Goal: Task Accomplishment & Management: Manage account settings

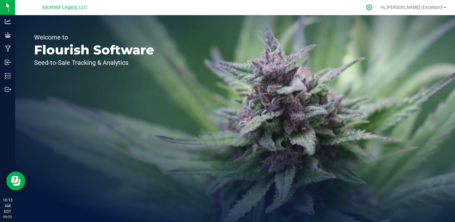
click at [373, 9] on icon at bounding box center [369, 7] width 7 height 7
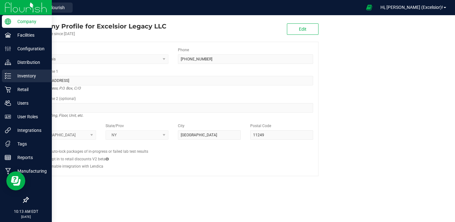
click at [15, 75] on p "Inventory" at bounding box center [30, 76] width 38 height 8
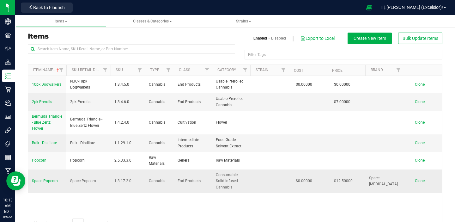
click at [47, 179] on span "Space Popcorn" at bounding box center [45, 181] width 26 height 4
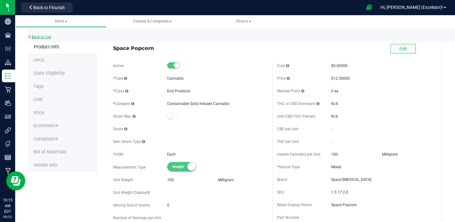
click at [46, 36] on link "Back to List" at bounding box center [39, 37] width 23 height 4
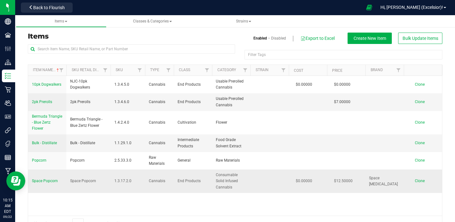
scroll to position [15, 0]
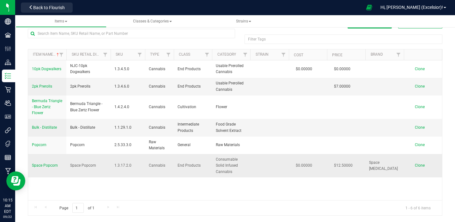
click at [418, 163] on span "Clone" at bounding box center [420, 165] width 10 height 4
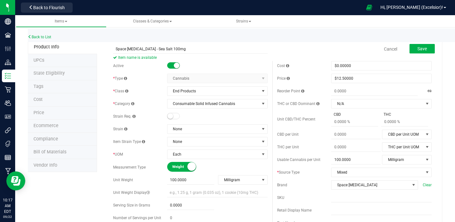
type input "Space [MEDICAL_DATA] - Sea Salt 100mg"
click at [420, 49] on span "Save" at bounding box center [422, 48] width 9 height 5
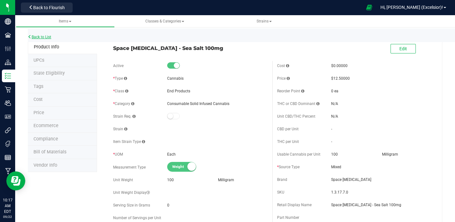
click at [39, 38] on link "Back to List" at bounding box center [39, 37] width 23 height 4
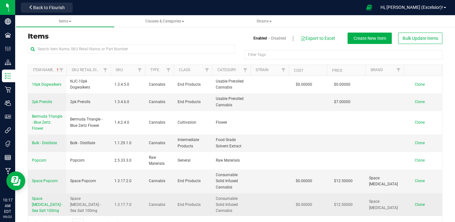
click at [420, 202] on span "Clone" at bounding box center [420, 204] width 10 height 4
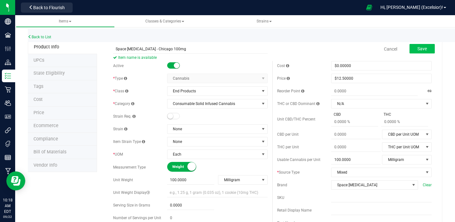
type input "Space [MEDICAL_DATA] - Chicago 100mg"
click at [426, 49] on span "Save" at bounding box center [422, 48] width 9 height 5
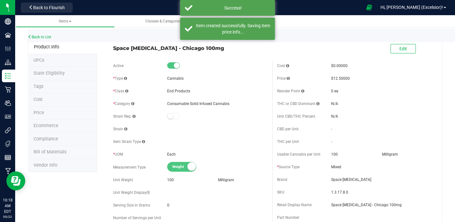
click at [46, 34] on div "Back to List" at bounding box center [255, 35] width 455 height 14
click at [44, 36] on link "Back to List" at bounding box center [39, 37] width 23 height 4
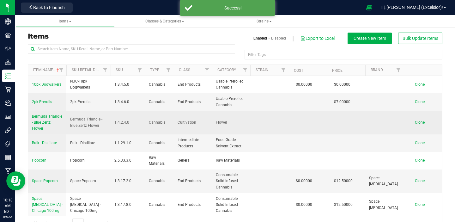
scroll to position [6, 0]
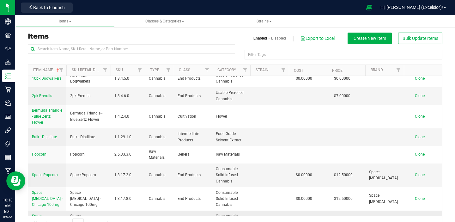
click at [419, 220] on span "Clone" at bounding box center [420, 222] width 10 height 4
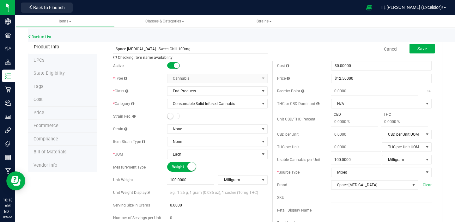
type input "Space [MEDICAL_DATA] - Sweet Chili 100mg"
click at [422, 43] on div "Save" at bounding box center [417, 49] width 35 height 13
click at [422, 45] on button "Save" at bounding box center [422, 48] width 25 height 9
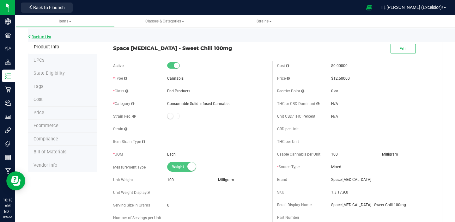
click at [47, 37] on link "Back to List" at bounding box center [39, 37] width 23 height 4
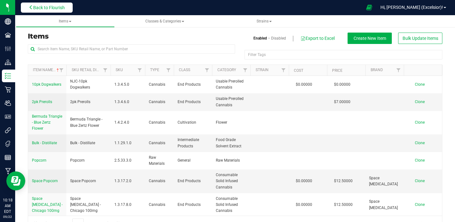
click at [54, 7] on span "Back to Flourish" at bounding box center [49, 7] width 32 height 5
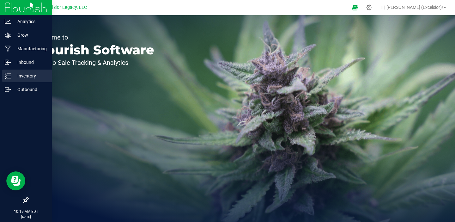
click at [21, 76] on p "Inventory" at bounding box center [30, 76] width 38 height 8
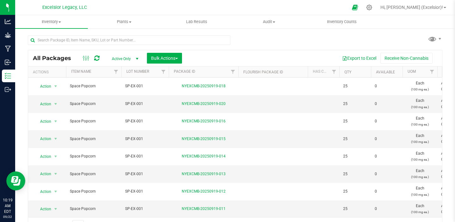
scroll to position [11, 0]
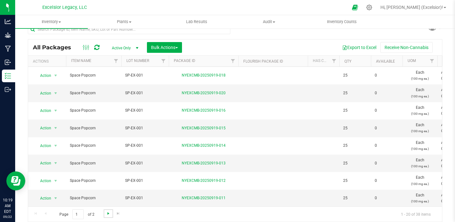
click at [107, 214] on span "Go to the next page" at bounding box center [108, 213] width 5 height 5
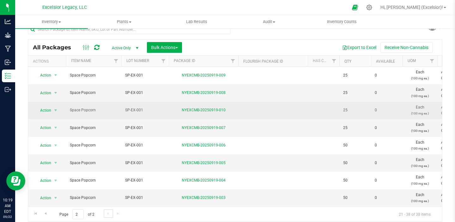
scroll to position [172, 0]
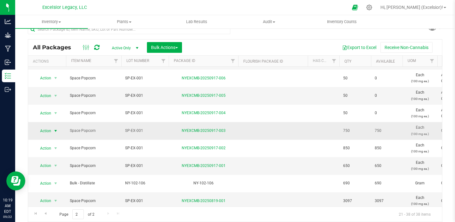
click at [43, 130] on span "Action" at bounding box center [42, 130] width 17 height 9
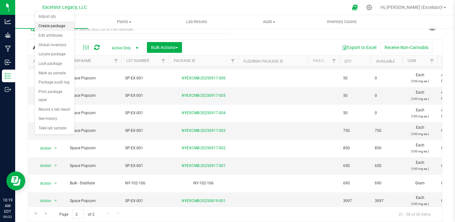
click at [56, 26] on li "Create package" at bounding box center [55, 25] width 40 height 9
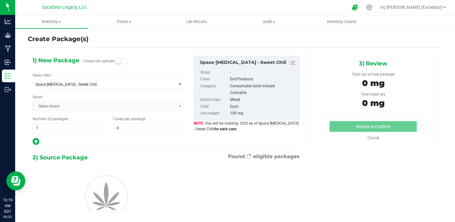
scroll to position [11, 0]
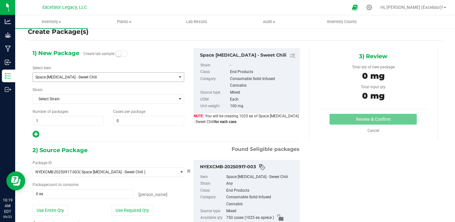
click at [121, 76] on span "Space [MEDICAL_DATA] - Sweet Chili" at bounding box center [101, 77] width 133 height 4
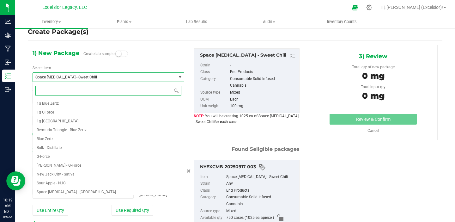
scroll to position [47, 0]
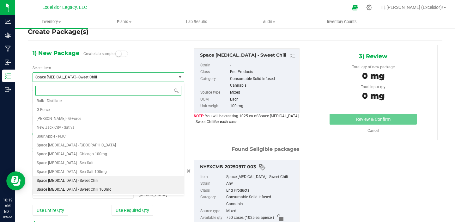
click at [85, 190] on span "Space [MEDICAL_DATA] - Sweet Chili 100mg" at bounding box center [74, 189] width 75 height 4
type input "0"
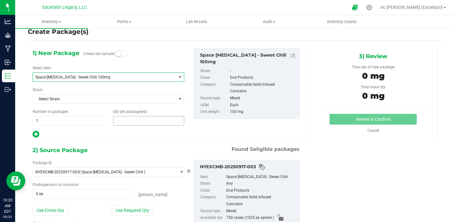
click at [124, 121] on span at bounding box center [148, 120] width 71 height 9
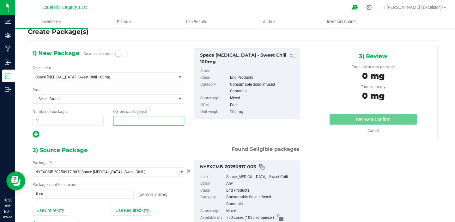
click at [124, 121] on input "text" at bounding box center [148, 120] width 70 height 9
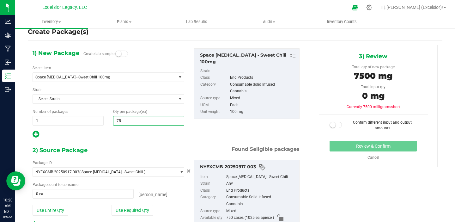
type input "750"
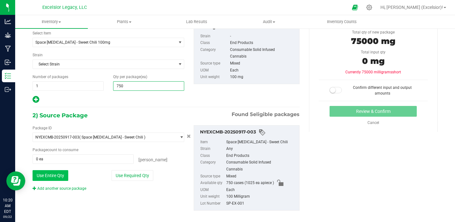
type input "750"
click at [56, 177] on button "Use Entire Qty" at bounding box center [51, 175] width 36 height 11
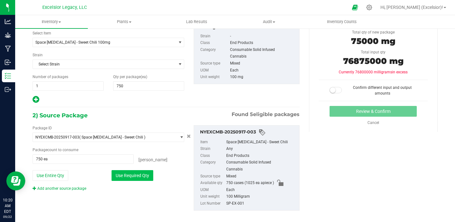
click at [132, 176] on button "Use Required Qty" at bounding box center [133, 175] width 42 height 11
type input "1 ea"
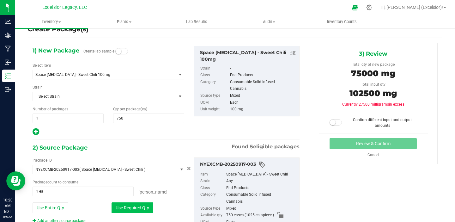
scroll to position [0, 0]
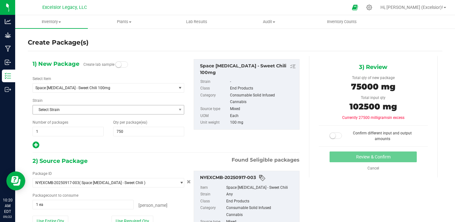
click at [168, 109] on span "Select Strain" at bounding box center [104, 109] width 143 height 9
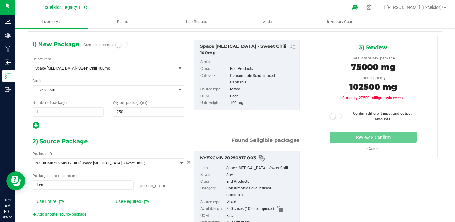
click at [333, 117] on small at bounding box center [333, 116] width 6 height 6
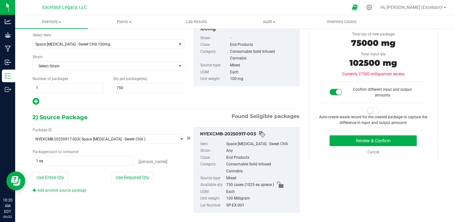
scroll to position [45, 0]
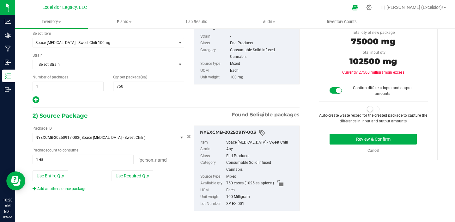
click at [373, 108] on small at bounding box center [370, 109] width 6 height 6
click at [352, 139] on button "Review & Confirm" at bounding box center [373, 139] width 87 height 11
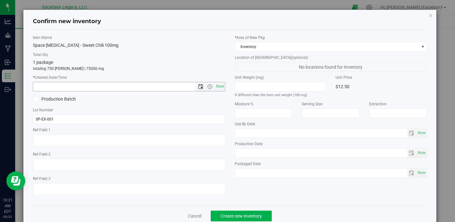
click at [200, 85] on span "Open the date view" at bounding box center [200, 86] width 5 height 5
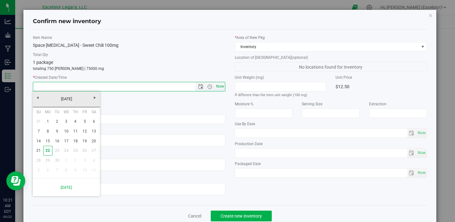
click at [216, 86] on span "Now" at bounding box center [220, 86] width 11 height 9
type input "[DATE] 10:21 AM"
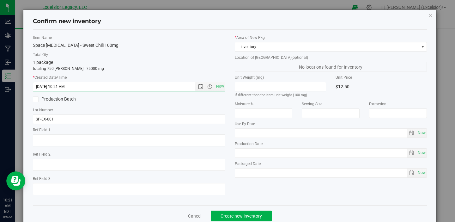
scroll to position [14, 0]
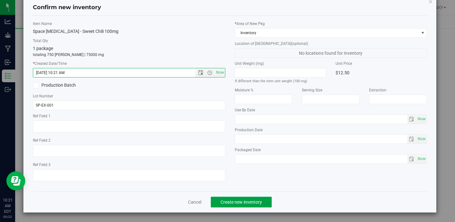
click at [232, 204] on button "Create new inventory" at bounding box center [241, 202] width 61 height 11
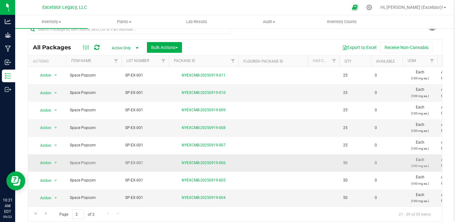
scroll to position [190, 0]
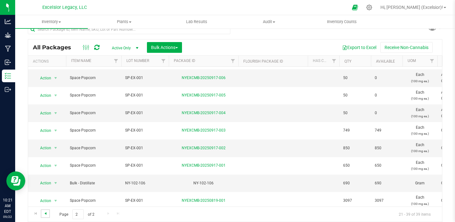
click at [47, 213] on span "Go to the previous page" at bounding box center [45, 213] width 5 height 5
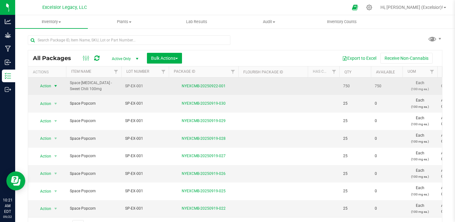
click at [44, 86] on span "Action" at bounding box center [42, 86] width 17 height 9
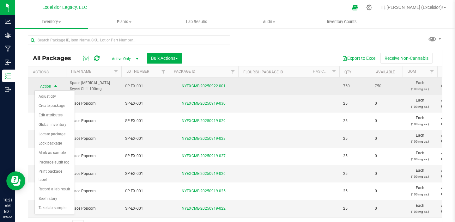
click at [44, 86] on span "Action" at bounding box center [42, 86] width 17 height 9
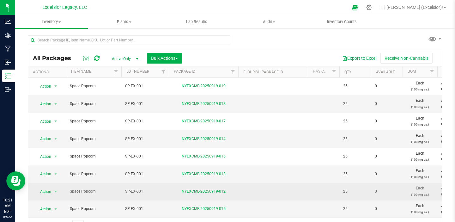
scroll to position [11, 0]
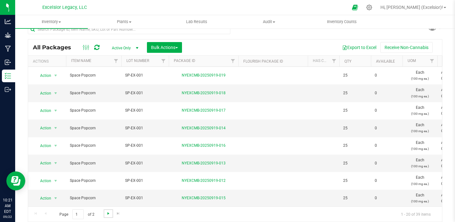
click at [107, 214] on span "Go to the next page" at bounding box center [108, 213] width 5 height 5
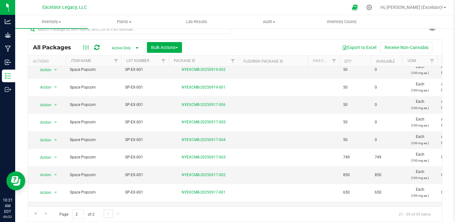
scroll to position [190, 0]
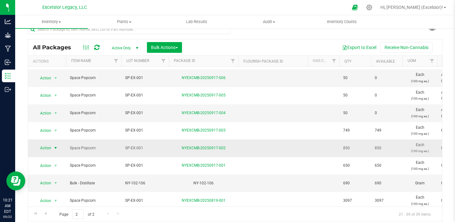
click at [45, 148] on span "Action" at bounding box center [42, 148] width 17 height 9
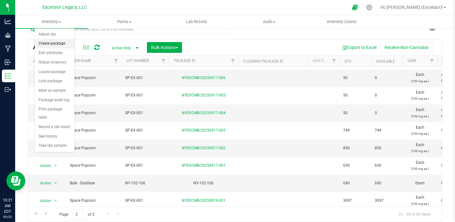
click at [54, 43] on li "Create package" at bounding box center [55, 43] width 40 height 9
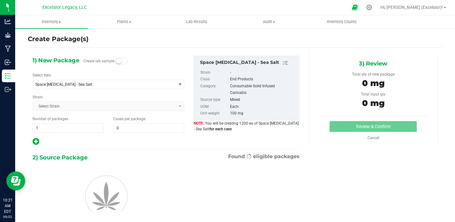
scroll to position [11, 0]
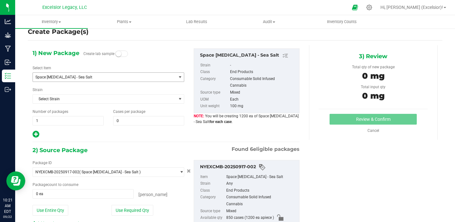
click at [122, 77] on span "Space [MEDICAL_DATA] - Sea Salt" at bounding box center [101, 77] width 133 height 4
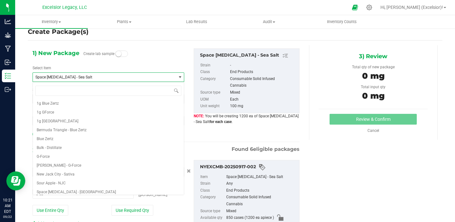
scroll to position [47, 0]
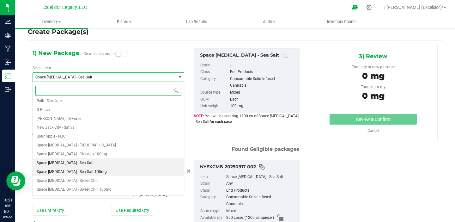
click at [85, 170] on span "Space [MEDICAL_DATA] - Sea Salt 100mg" at bounding box center [72, 171] width 70 height 4
type input "0"
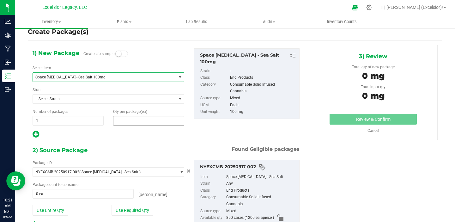
click at [140, 123] on span at bounding box center [148, 120] width 71 height 9
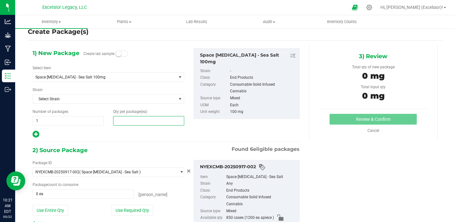
click at [140, 123] on input "text" at bounding box center [148, 120] width 70 height 9
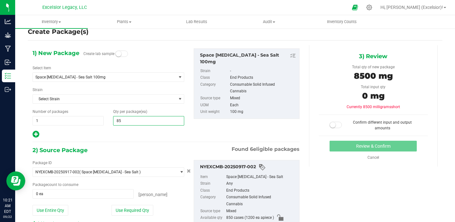
type input "850"
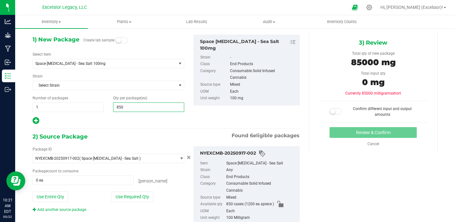
scroll to position [25, 0]
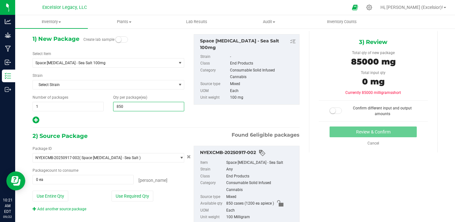
type input "850"
click at [335, 112] on small at bounding box center [333, 111] width 6 height 6
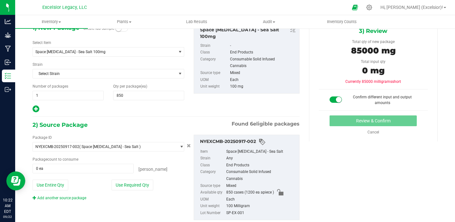
scroll to position [46, 0]
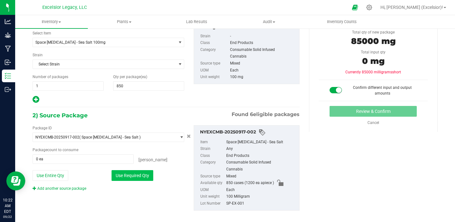
click at [133, 174] on button "Use Required Qty" at bounding box center [133, 175] width 42 height 11
type input "1 ea"
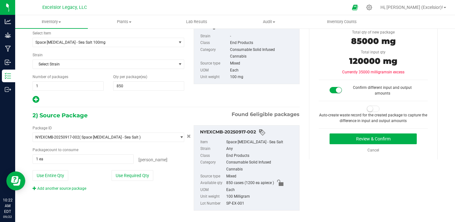
click at [374, 108] on span at bounding box center [373, 109] width 13 height 6
click at [358, 138] on button "Review & Confirm" at bounding box center [373, 138] width 87 height 11
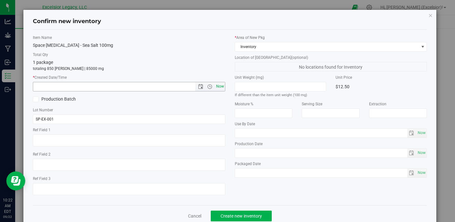
click at [219, 86] on span "Now" at bounding box center [220, 86] width 11 height 9
type input "[DATE] 10:22 AM"
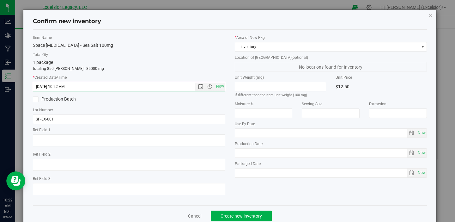
scroll to position [14, 0]
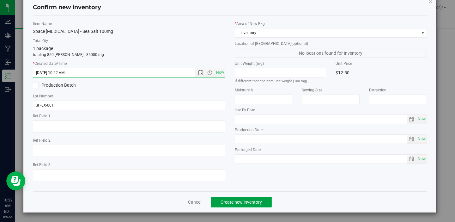
click at [236, 202] on span "Create new inventory" at bounding box center [241, 201] width 41 height 5
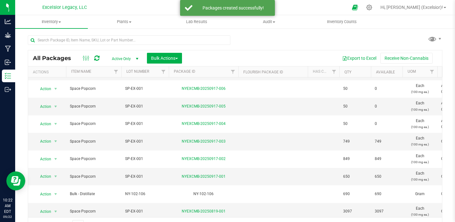
scroll to position [11, 0]
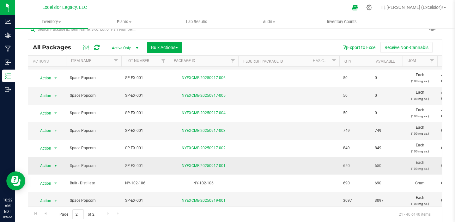
click at [46, 166] on span "Action" at bounding box center [42, 165] width 17 height 9
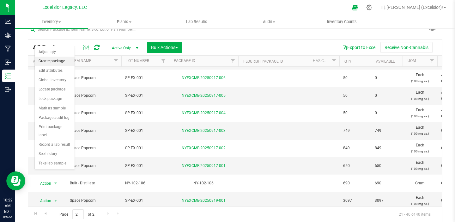
click at [57, 63] on li "Create package" at bounding box center [55, 61] width 40 height 9
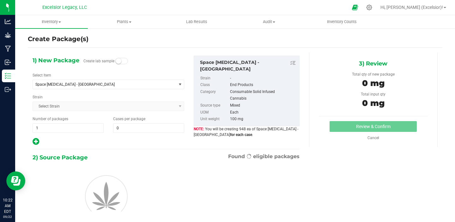
scroll to position [11, 0]
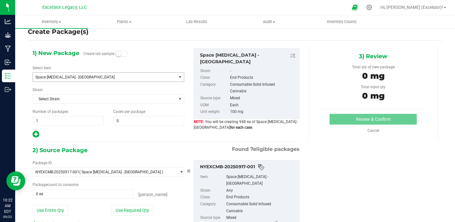
click at [82, 77] on span "Space [MEDICAL_DATA] - [GEOGRAPHIC_DATA]" at bounding box center [101, 77] width 133 height 4
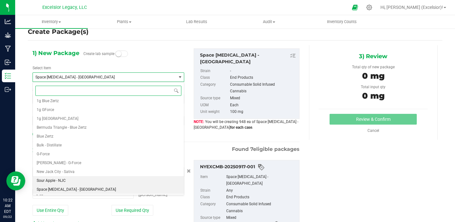
scroll to position [47, 0]
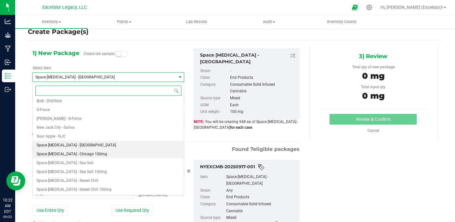
click at [81, 155] on span "Space [MEDICAL_DATA] - Chicago 100mg" at bounding box center [72, 154] width 70 height 4
type input "0"
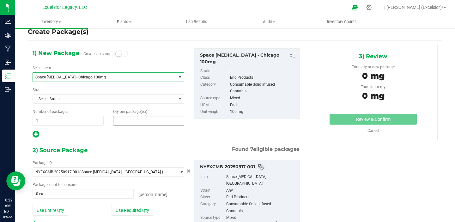
click at [155, 121] on span at bounding box center [148, 120] width 71 height 9
click at [0, 0] on input "text" at bounding box center [0, 0] width 0 height 0
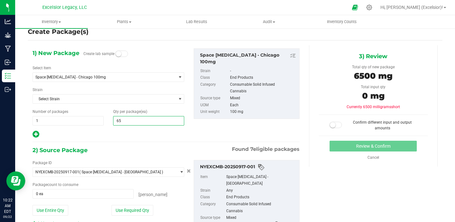
type input "650"
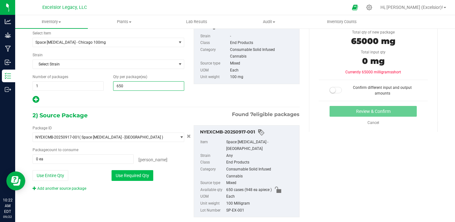
type input "650"
click at [128, 176] on button "Use Required Qty" at bounding box center [133, 175] width 42 height 11
type input "1 ea"
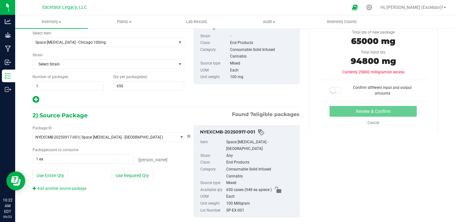
click at [337, 89] on span at bounding box center [336, 90] width 13 height 6
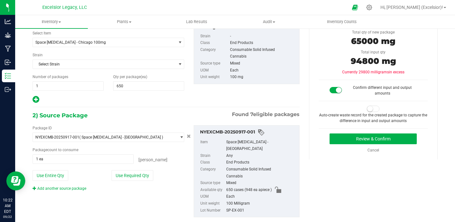
click at [374, 109] on span at bounding box center [373, 109] width 13 height 6
click at [368, 137] on button "Review & Confirm" at bounding box center [373, 138] width 87 height 11
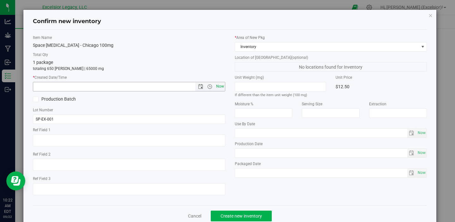
click at [221, 87] on span "Now" at bounding box center [220, 86] width 11 height 9
type input "[DATE] 10:22 AM"
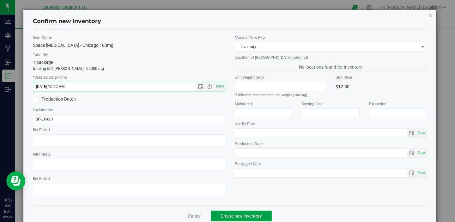
click at [243, 216] on span "Create new inventory" at bounding box center [241, 215] width 41 height 5
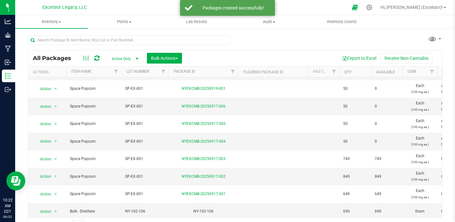
scroll to position [11, 0]
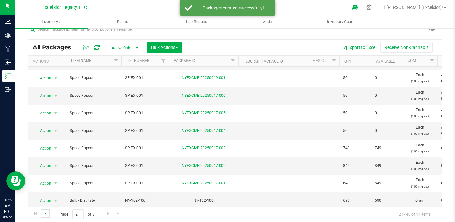
click at [45, 213] on span "Go to the previous page" at bounding box center [45, 213] width 5 height 5
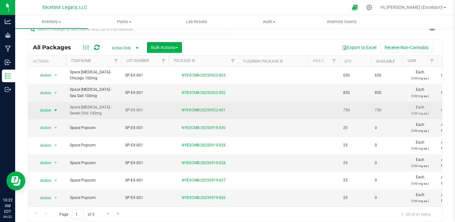
click at [51, 112] on span "Action" at bounding box center [42, 110] width 17 height 9
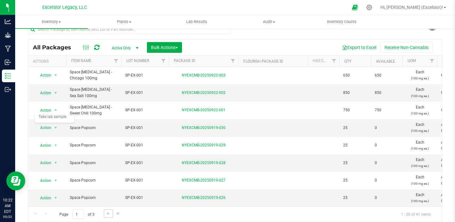
click at [107, 217] on link "Go to the next page" at bounding box center [108, 213] width 9 height 9
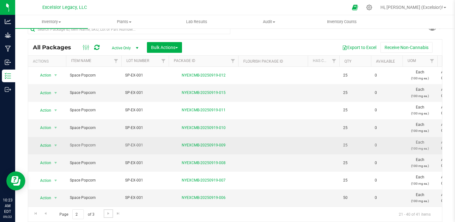
scroll to position [207, 0]
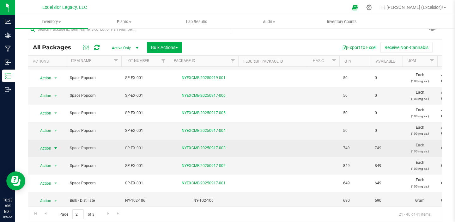
click at [49, 147] on span "Action" at bounding box center [42, 148] width 17 height 9
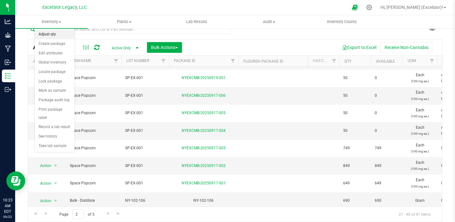
click at [55, 34] on li "Adjust qty" at bounding box center [55, 34] width 40 height 9
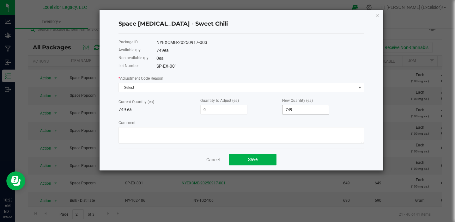
click at [294, 109] on input "749" at bounding box center [306, 109] width 46 height 9
type input "-749"
type input "0"
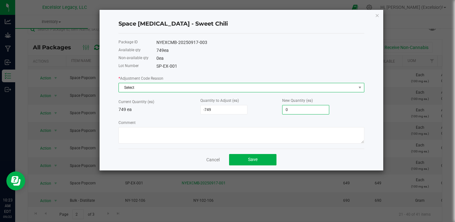
click at [232, 90] on span "Select" at bounding box center [237, 87] width 237 height 9
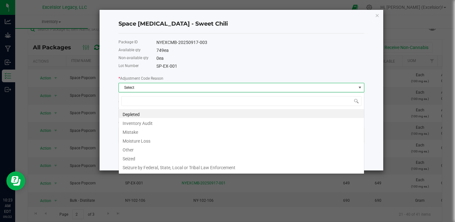
scroll to position [9, 246]
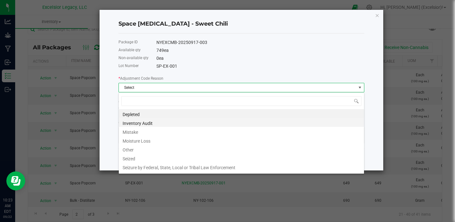
click at [201, 122] on li "Inventory Audit" at bounding box center [241, 122] width 245 height 9
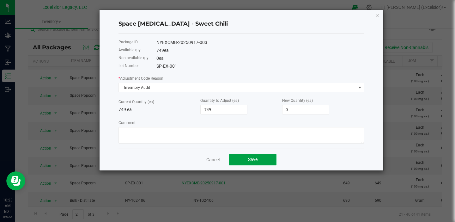
click at [246, 159] on button "Save" at bounding box center [252, 159] width 47 height 11
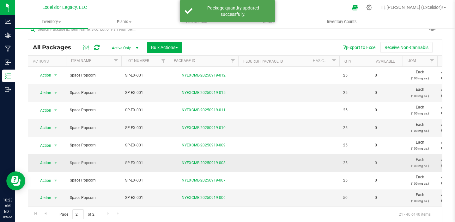
scroll to position [207, 0]
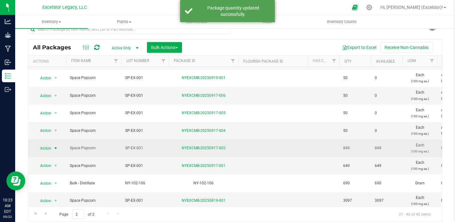
click at [46, 149] on span "Action" at bounding box center [42, 148] width 17 height 9
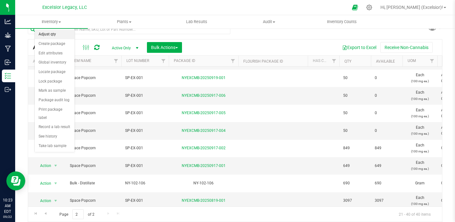
click at [55, 34] on li "Adjust qty" at bounding box center [55, 34] width 40 height 9
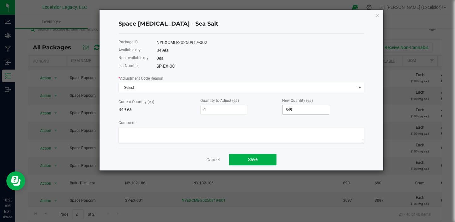
click at [300, 108] on input "849" at bounding box center [306, 109] width 46 height 9
type input "-849"
type input "0"
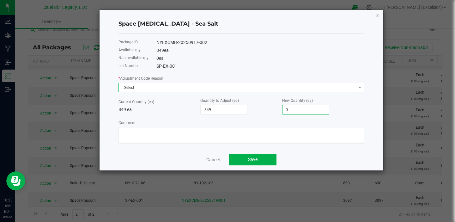
click at [240, 84] on span "Select" at bounding box center [237, 87] width 237 height 9
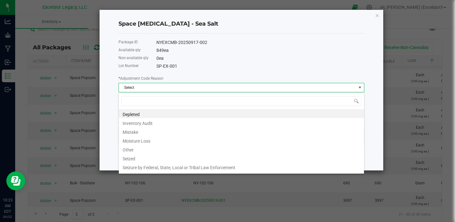
scroll to position [9, 246]
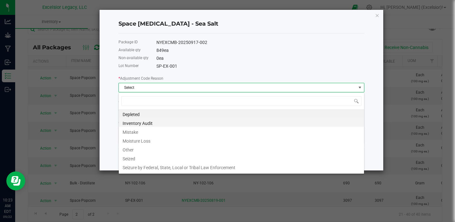
click at [215, 121] on li "Inventory Audit" at bounding box center [241, 122] width 245 height 9
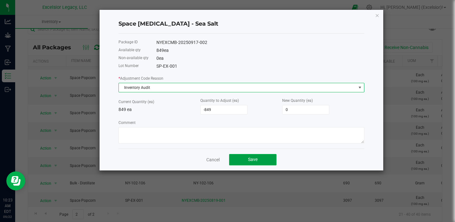
click at [248, 164] on button "Save" at bounding box center [252, 159] width 47 height 11
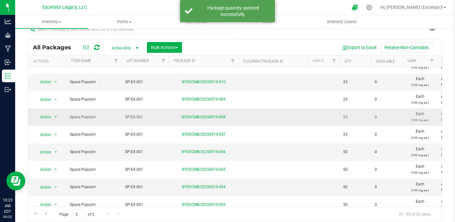
scroll to position [190, 0]
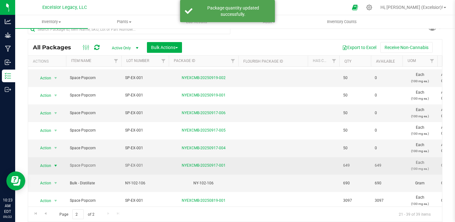
click at [52, 166] on span "select" at bounding box center [56, 165] width 8 height 9
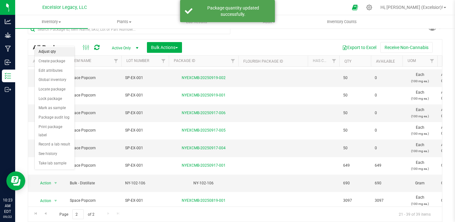
click at [60, 54] on li "Adjust qty" at bounding box center [55, 51] width 40 height 9
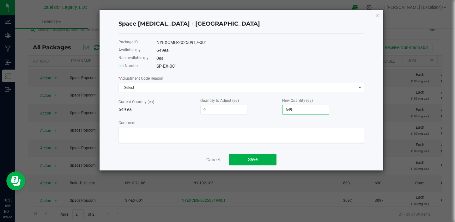
click at [293, 110] on input "649" at bounding box center [306, 109] width 46 height 9
type input "-649"
type input "0"
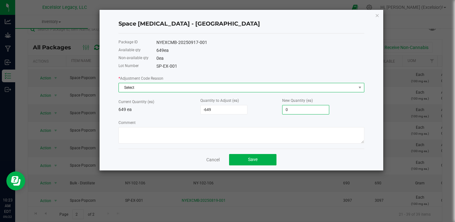
click at [274, 90] on span "Select" at bounding box center [237, 87] width 237 height 9
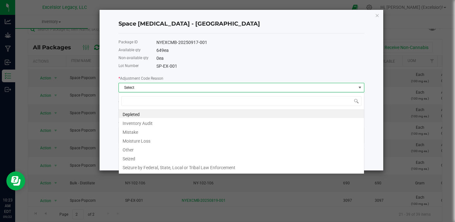
scroll to position [9, 246]
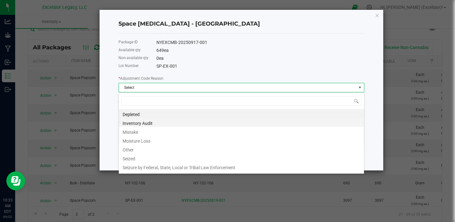
click at [217, 125] on li "Inventory Audit" at bounding box center [241, 122] width 245 height 9
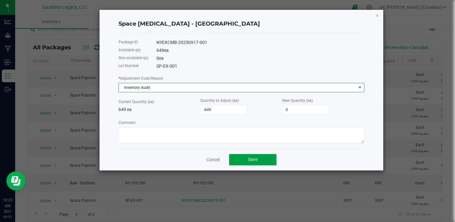
click at [245, 157] on button "Save" at bounding box center [252, 159] width 47 height 11
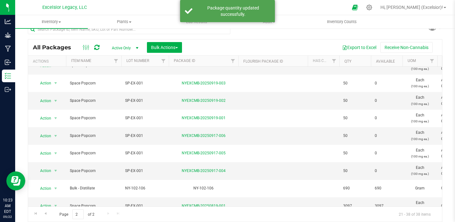
scroll to position [172, 0]
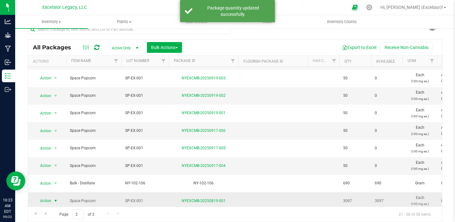
click at [49, 198] on span "Action" at bounding box center [42, 200] width 17 height 9
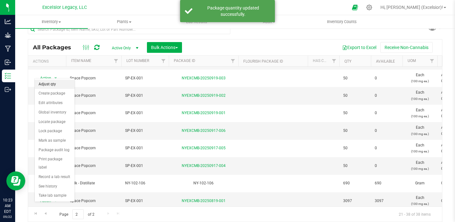
click at [56, 83] on li "Adjust qty" at bounding box center [55, 84] width 40 height 9
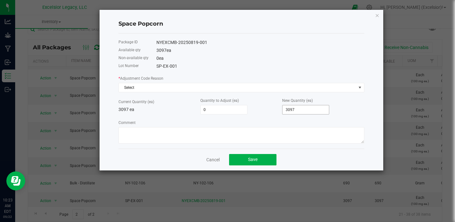
click at [301, 110] on input "3097" at bounding box center [306, 109] width 46 height 9
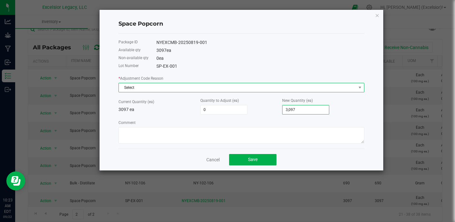
click at [290, 85] on span "Select" at bounding box center [237, 87] width 237 height 9
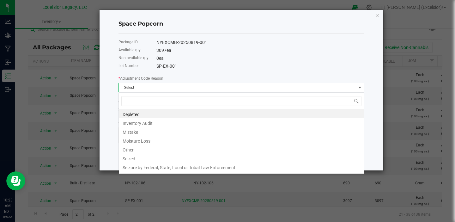
scroll to position [9, 246]
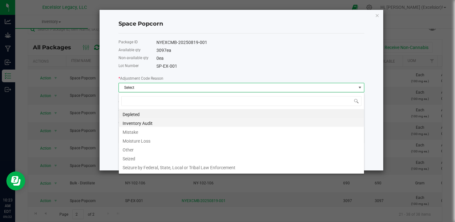
click at [200, 123] on li "Inventory Audit" at bounding box center [241, 122] width 245 height 9
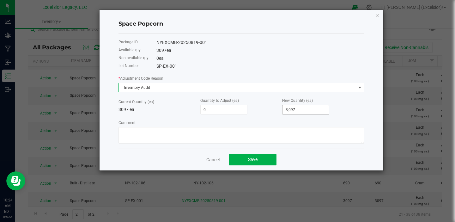
type input "3097"
click at [296, 108] on input "3097" at bounding box center [306, 109] width 46 height 9
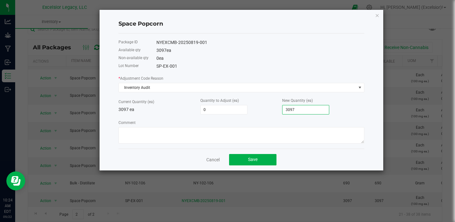
click at [296, 108] on input "3097" at bounding box center [306, 109] width 46 height 9
type input "-3,097"
type input "0"
click at [253, 160] on span "Save" at bounding box center [252, 159] width 9 height 5
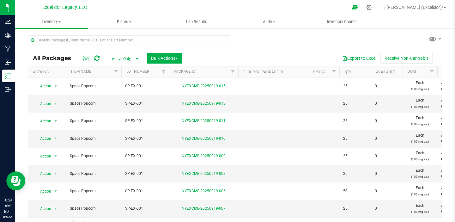
scroll to position [155, 0]
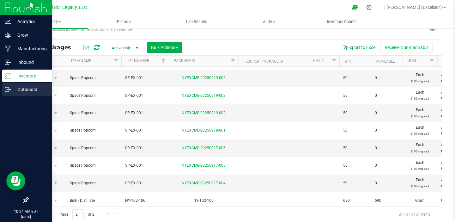
click at [18, 85] on div "Outbound" at bounding box center [27, 89] width 50 height 13
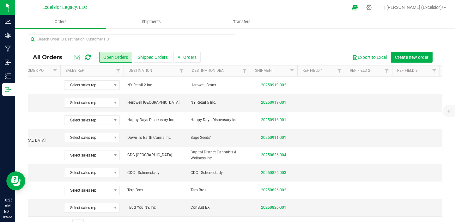
scroll to position [0, 188]
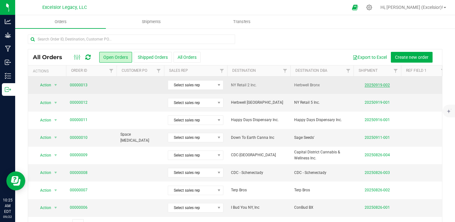
click at [377, 83] on link "20250919-002" at bounding box center [377, 85] width 25 height 4
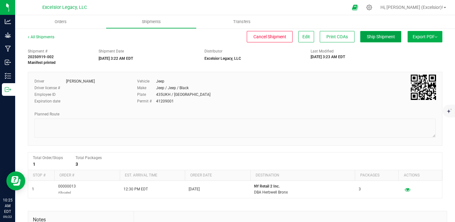
click at [383, 40] on button "Ship Shipment" at bounding box center [380, 36] width 41 height 11
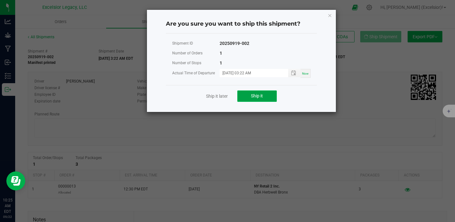
click at [252, 96] on span "Ship it" at bounding box center [257, 95] width 12 height 5
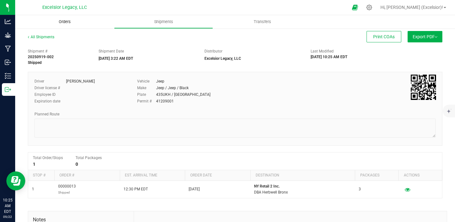
click at [62, 21] on span "Orders" at bounding box center [64, 22] width 29 height 6
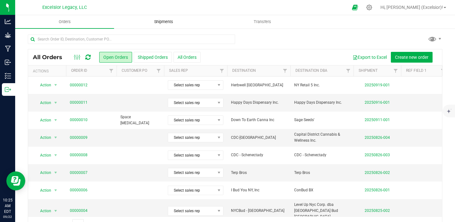
click at [165, 22] on span "Shipments" at bounding box center [164, 22] width 36 height 6
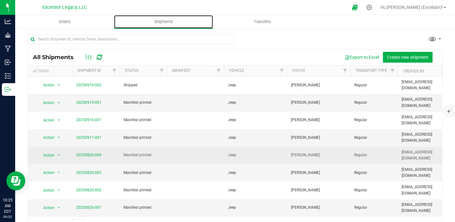
scroll to position [0, 90]
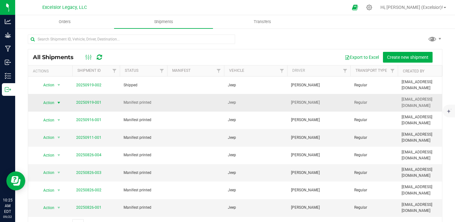
click at [51, 98] on span "Action" at bounding box center [46, 102] width 17 height 9
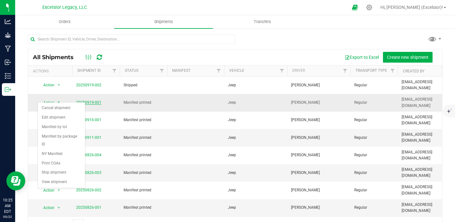
click at [91, 100] on link "20250919-001" at bounding box center [88, 102] width 25 height 4
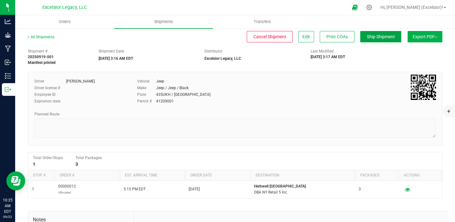
click at [377, 39] on span "Ship Shipment" at bounding box center [381, 36] width 28 height 5
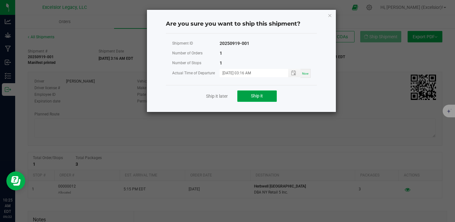
click at [253, 96] on span "Ship it" at bounding box center [257, 95] width 12 height 5
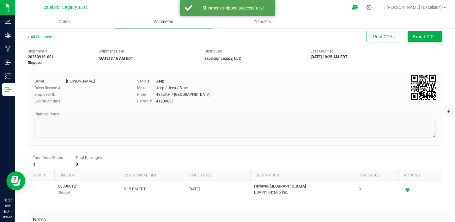
click at [158, 20] on span "Shipments" at bounding box center [164, 22] width 36 height 6
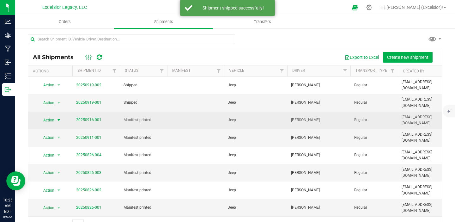
click at [55, 116] on span "select" at bounding box center [59, 120] width 8 height 9
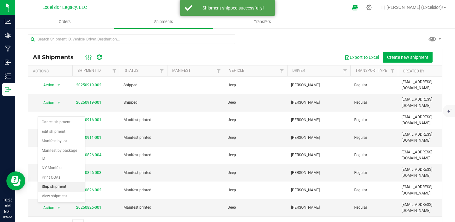
click at [51, 182] on li "Ship shipment" at bounding box center [61, 186] width 47 height 9
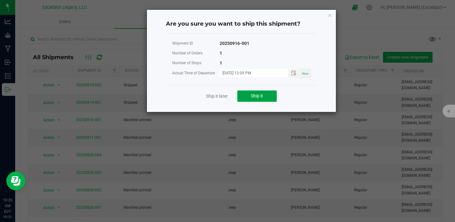
click at [258, 95] on span "Ship it" at bounding box center [257, 95] width 12 height 5
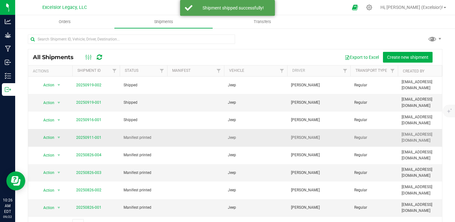
click at [49, 131] on td "Action Action Cancel shipment Edit shipment Manifest by lot Manifest by package…" at bounding box center [50, 137] width 44 height 17
click at [51, 133] on span "Action" at bounding box center [46, 137] width 17 height 9
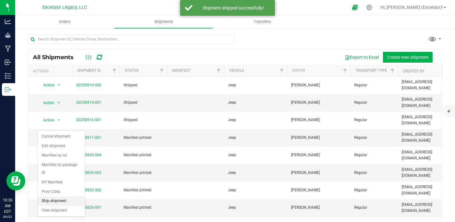
click at [49, 196] on li "Ship shipment" at bounding box center [61, 200] width 47 height 9
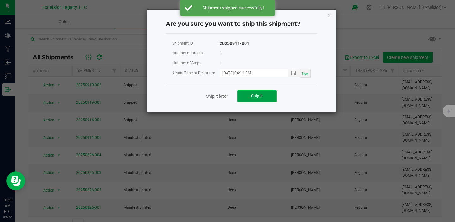
click at [246, 97] on button "Ship it" at bounding box center [257, 95] width 40 height 11
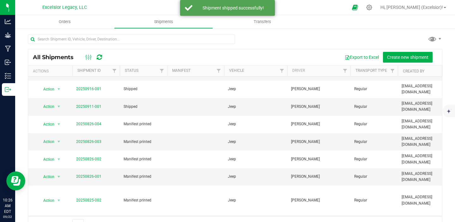
scroll to position [43, 0]
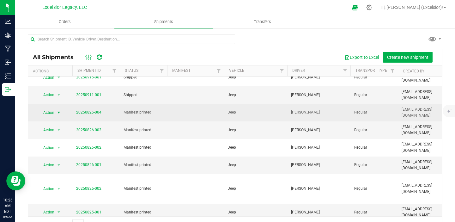
click at [54, 108] on span "Action" at bounding box center [46, 112] width 17 height 9
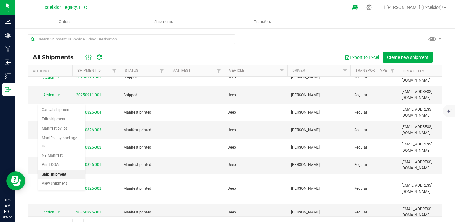
click at [57, 170] on li "Ship shipment" at bounding box center [61, 174] width 47 height 9
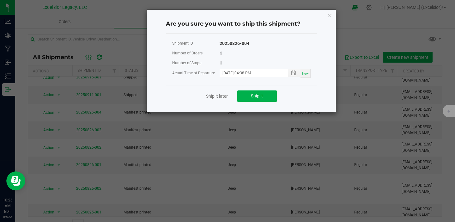
click at [244, 102] on div "Ship it later Ship it" at bounding box center [241, 96] width 151 height 22
click at [248, 99] on button "Ship it" at bounding box center [257, 95] width 40 height 11
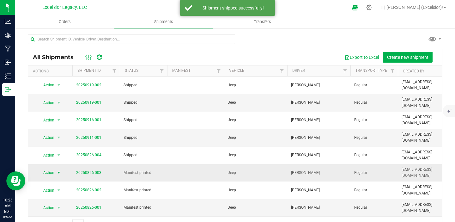
click at [49, 168] on span "Action" at bounding box center [46, 172] width 17 height 9
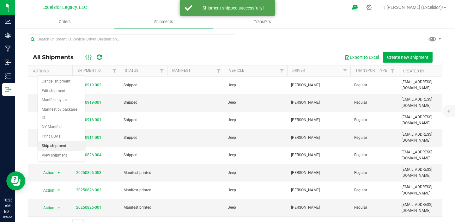
click at [57, 141] on li "Ship shipment" at bounding box center [61, 145] width 47 height 9
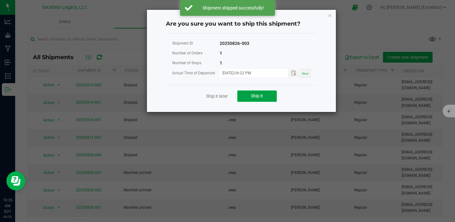
click at [259, 96] on span "Ship it" at bounding box center [257, 95] width 12 height 5
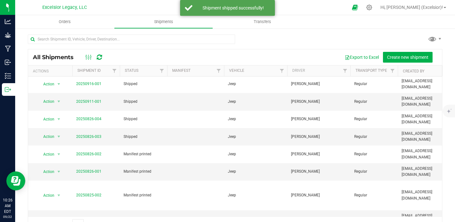
scroll to position [38, 0]
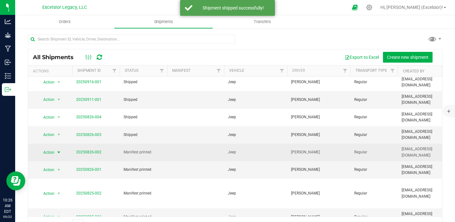
click at [50, 148] on span "Action" at bounding box center [46, 152] width 17 height 9
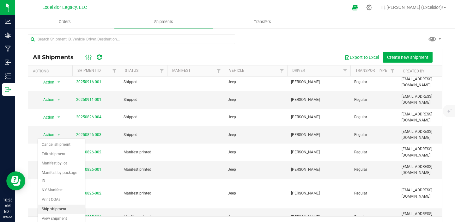
click at [61, 205] on li "Ship shipment" at bounding box center [61, 209] width 47 height 9
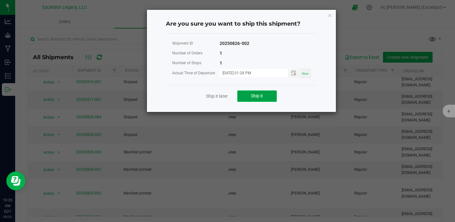
click at [253, 101] on button "Ship it" at bounding box center [257, 95] width 40 height 11
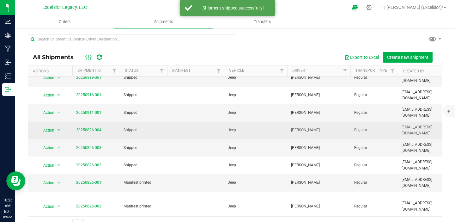
scroll to position [43, 0]
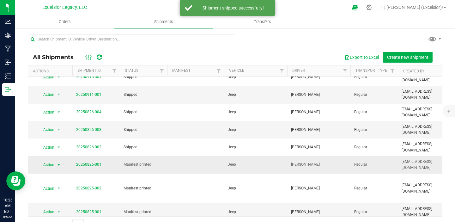
click at [50, 160] on span "Action" at bounding box center [46, 164] width 17 height 9
click at [64, 118] on li "Print COAs" at bounding box center [61, 121] width 47 height 9
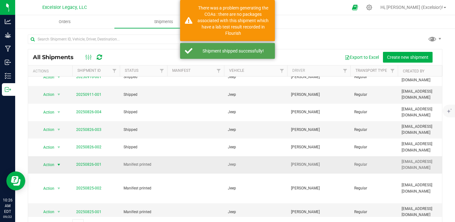
click at [49, 160] on span "Action" at bounding box center [46, 164] width 17 height 9
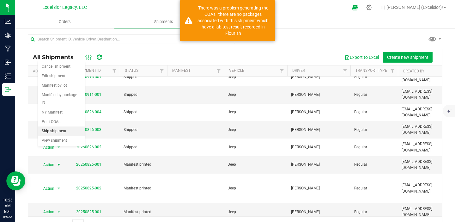
click at [59, 126] on li "Ship shipment" at bounding box center [61, 130] width 47 height 9
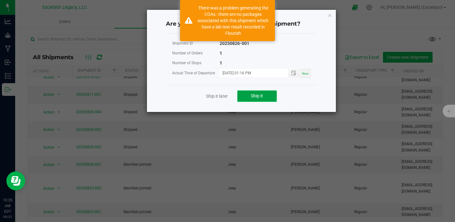
click at [251, 95] on button "Ship it" at bounding box center [257, 95] width 40 height 11
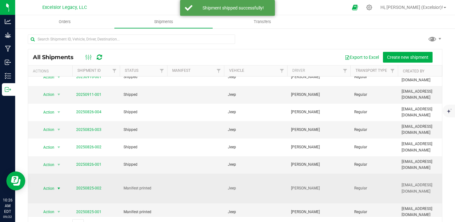
click at [48, 184] on span "Action" at bounding box center [46, 188] width 17 height 9
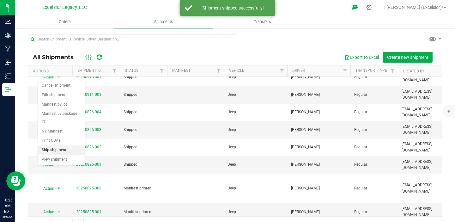
click at [61, 145] on li "Ship shipment" at bounding box center [61, 149] width 47 height 9
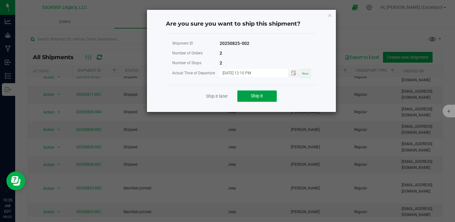
click at [258, 100] on button "Ship it" at bounding box center [257, 95] width 40 height 11
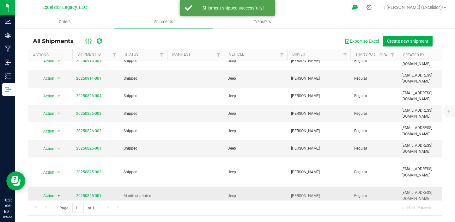
click at [48, 191] on span "Action" at bounding box center [46, 195] width 17 height 9
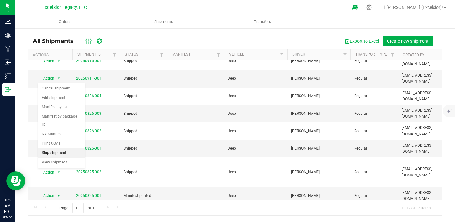
click at [62, 148] on li "Ship shipment" at bounding box center [61, 152] width 47 height 9
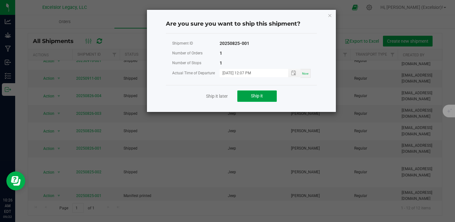
click at [264, 97] on button "Ship it" at bounding box center [257, 95] width 40 height 11
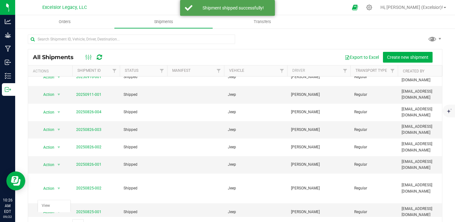
scroll to position [43, 0]
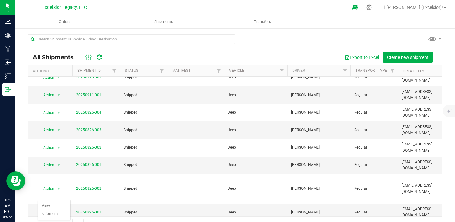
click at [19, 144] on div "All Shipments Export to Excel Create new shipment Actions Shipment ID Status Ma…" at bounding box center [235, 133] width 440 height 210
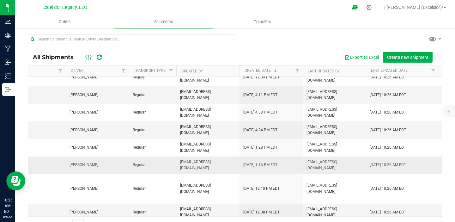
scroll to position [0, 224]
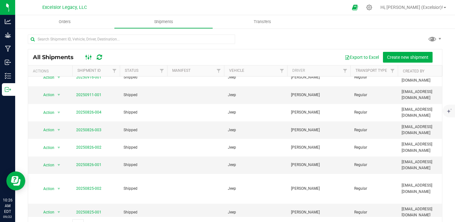
click at [88, 53] on icon at bounding box center [88, 57] width 7 height 8
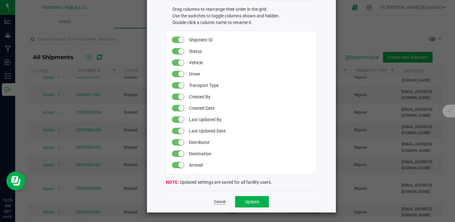
click at [220, 204] on link "Cancel" at bounding box center [220, 201] width 12 height 5
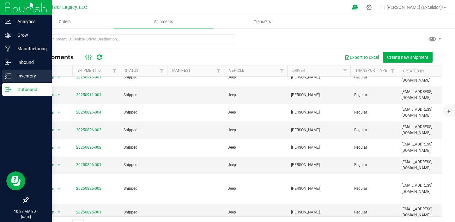
click at [23, 72] on p "Inventory" at bounding box center [30, 76] width 38 height 8
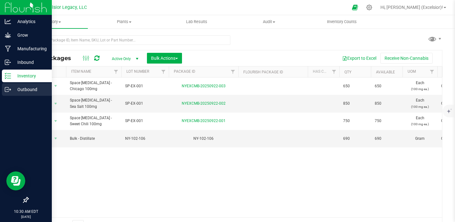
click at [24, 87] on p "Outbound" at bounding box center [30, 90] width 38 height 8
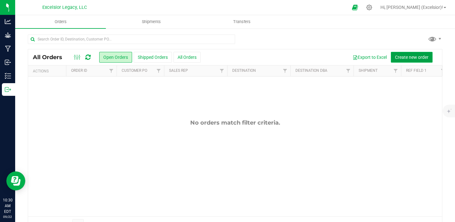
click at [412, 56] on span "Create new order" at bounding box center [412, 57] width 34 height 5
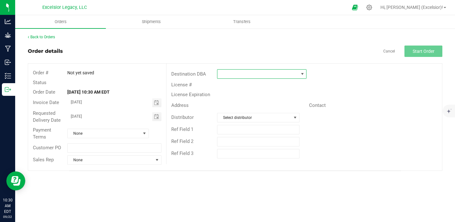
click at [236, 71] on span at bounding box center [257, 74] width 81 height 9
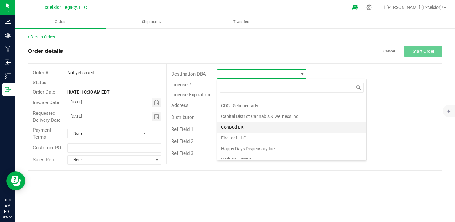
click at [232, 125] on li "ConBud BX" at bounding box center [291, 127] width 149 height 11
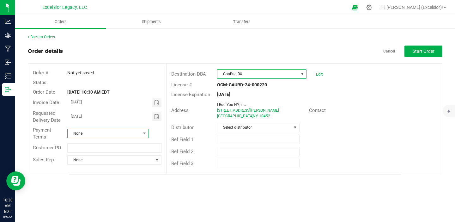
click at [106, 131] on span "None" at bounding box center [104, 133] width 73 height 9
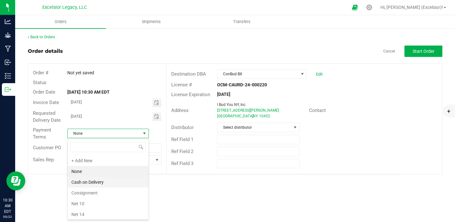
click at [87, 181] on li "Cash on Delivery" at bounding box center [108, 182] width 81 height 11
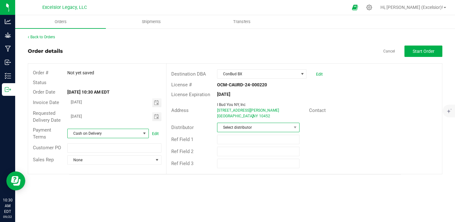
click at [235, 128] on span "Select distributor" at bounding box center [254, 127] width 74 height 9
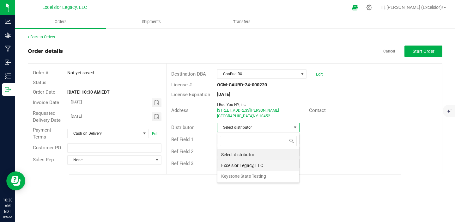
click at [232, 164] on li "Excelsior Legacy, LLC" at bounding box center [258, 165] width 82 height 11
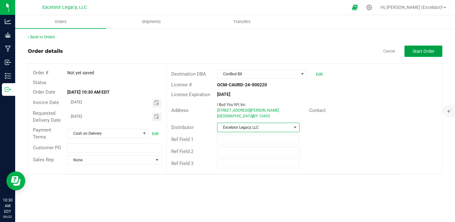
click at [420, 49] on span "Start Order" at bounding box center [424, 51] width 22 height 5
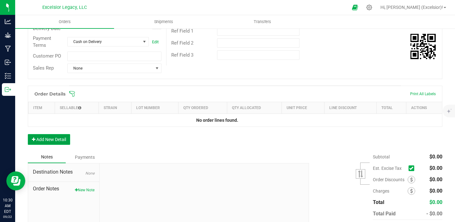
click at [51, 140] on button "Add New Detail" at bounding box center [49, 139] width 42 height 11
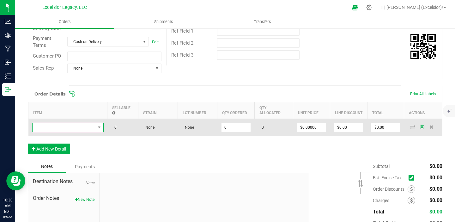
click at [60, 127] on span "NO DATA FOUND" at bounding box center [64, 127] width 63 height 9
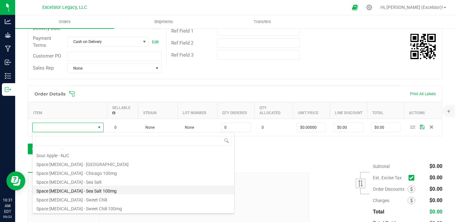
click at [65, 191] on li "Space [MEDICAL_DATA] - Sea Salt 100mg" at bounding box center [134, 190] width 202 height 9
type input "0 ea"
type input "$12.50000"
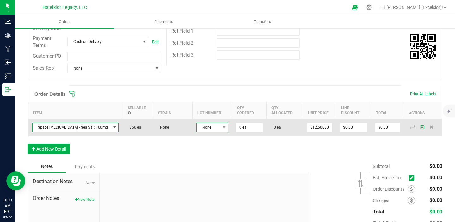
click at [197, 129] on span "None" at bounding box center [208, 127] width 23 height 9
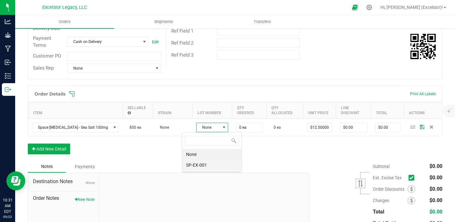
click at [193, 164] on li "SP-EX-001" at bounding box center [211, 165] width 59 height 11
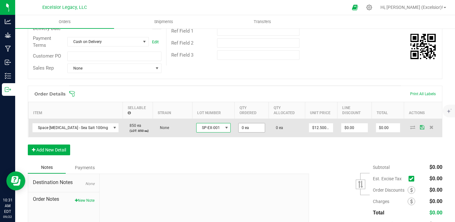
type input "0"
drag, startPoint x: 229, startPoint y: 129, endPoint x: 224, endPoint y: 129, distance: 4.4
click at [239, 129] on input "0" at bounding box center [252, 127] width 26 height 9
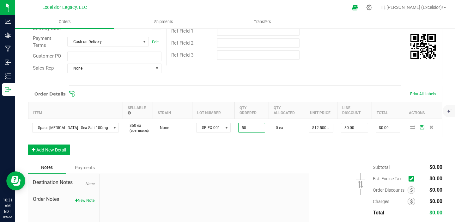
type input "50 ea"
type input "$625.00"
click at [221, 158] on div "Order Details Print All Labels Item Sellable Strain Lot Number Qty Ordered Qty …" at bounding box center [235, 124] width 415 height 76
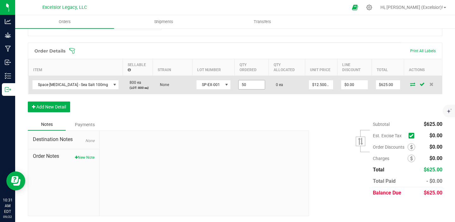
click at [239, 84] on input "50" at bounding box center [252, 84] width 26 height 9
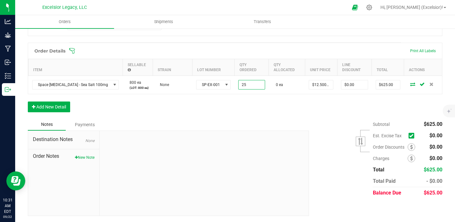
type input "25 ea"
type input "$312.50"
click at [212, 119] on div "Notes Payments" at bounding box center [166, 125] width 277 height 12
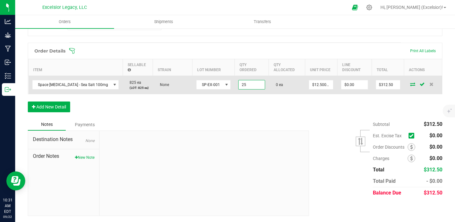
drag, startPoint x: 230, startPoint y: 83, endPoint x: 217, endPoint y: 83, distance: 13.3
click at [219, 83] on outbound-order-line-row "Space [MEDICAL_DATA] - Sea Salt 100mg 825 ea (LOT: 825 ea) None SP-EX-001 25 0 …" at bounding box center [235, 85] width 414 height 18
type input "2"
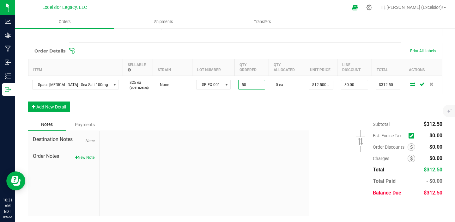
scroll to position [78, 0]
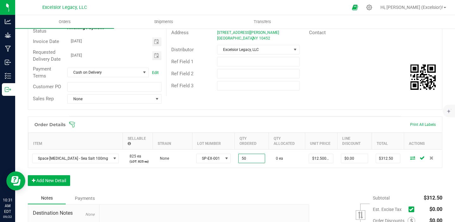
type input "50 ea"
type input "$625.00"
click at [293, 98] on div "Order # 00000014 Status Created Order Date [DATE] 10:30 AM EDT Payment Status A…" at bounding box center [235, 48] width 414 height 124
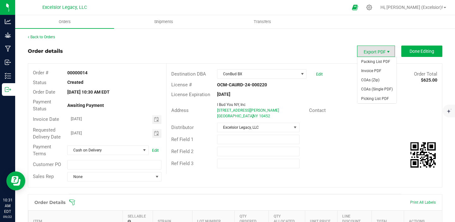
click at [386, 51] on span "Export PDF" at bounding box center [388, 51] width 5 height 5
click at [420, 49] on span "Done Editing" at bounding box center [422, 51] width 25 height 5
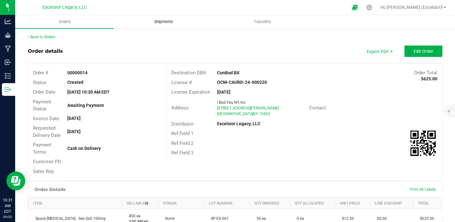
click at [155, 21] on span "Shipments" at bounding box center [164, 22] width 36 height 6
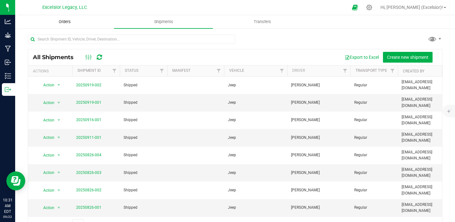
click at [56, 20] on span "Orders" at bounding box center [64, 22] width 29 height 6
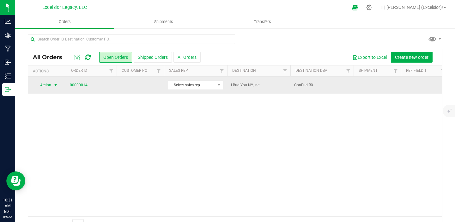
click at [47, 88] on span "Action" at bounding box center [42, 85] width 17 height 9
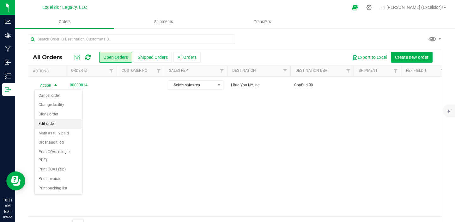
click at [48, 122] on li "Edit order" at bounding box center [58, 123] width 47 height 9
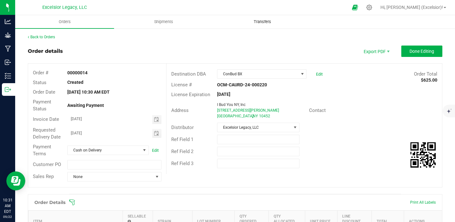
click at [266, 19] on span "Transfers" at bounding box center [262, 22] width 34 height 6
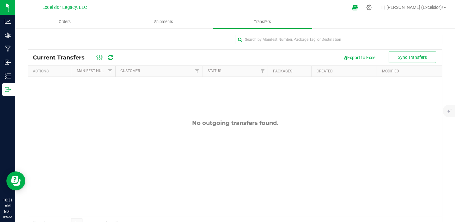
click at [181, 15] on nav "Excelsior Legacy, LLC Hi, [PERSON_NAME] (Excelsior)!" at bounding box center [235, 7] width 440 height 15
click at [170, 19] on uib-tab-heading "Shipments" at bounding box center [163, 21] width 98 height 13
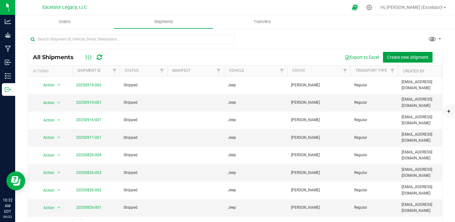
click at [401, 57] on span "Create new shipment" at bounding box center [407, 57] width 41 height 5
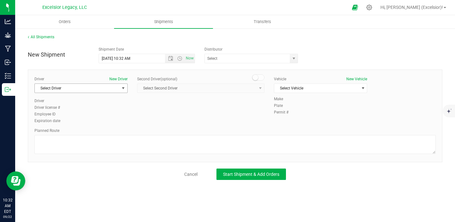
click at [94, 88] on span "Select Driver" at bounding box center [77, 88] width 85 height 9
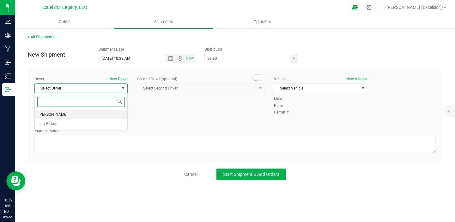
click at [73, 116] on li "[PERSON_NAME]" at bounding box center [81, 114] width 93 height 9
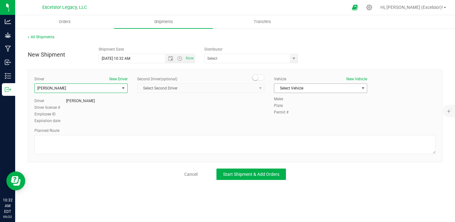
click at [303, 86] on span "Select Vehicle" at bounding box center [316, 88] width 85 height 9
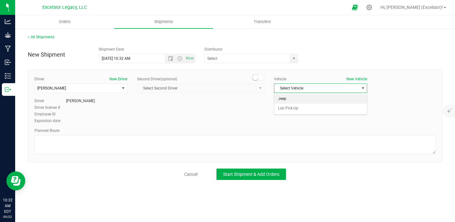
click at [290, 99] on li "Jeep" at bounding box center [320, 98] width 93 height 9
click at [266, 70] on div "Driver New Driver [PERSON_NAME] Select Driver [PERSON_NAME] Lab Pickup Driver […" at bounding box center [235, 116] width 415 height 93
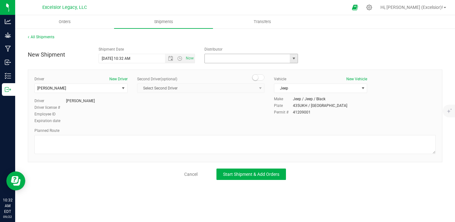
click at [267, 60] on input "text" at bounding box center [246, 58] width 83 height 9
click at [295, 60] on span "select" at bounding box center [293, 58] width 5 height 5
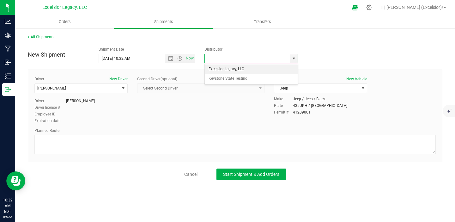
click at [254, 70] on li "Excelsior Legacy, LLC" at bounding box center [251, 68] width 93 height 9
type input "Excelsior Legacy, LLC"
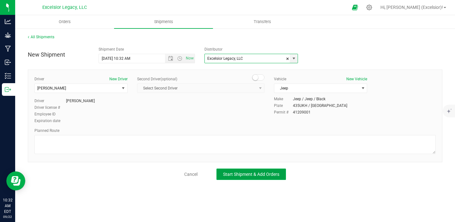
click at [239, 176] on span "Start Shipment & Add Orders" at bounding box center [251, 174] width 56 height 5
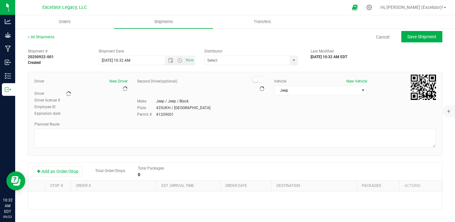
type input "Excelsior Legacy, LLC"
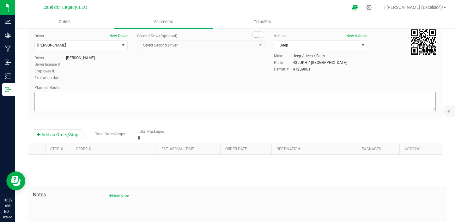
scroll to position [101, 0]
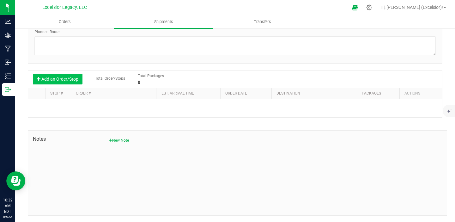
click at [60, 81] on button "Add an Order/Stop" at bounding box center [58, 79] width 50 height 11
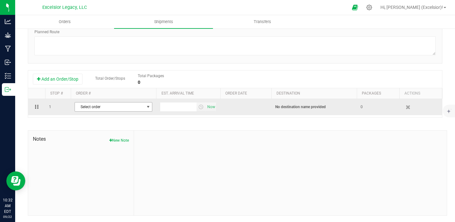
click at [113, 107] on span "Select order" at bounding box center [109, 106] width 69 height 9
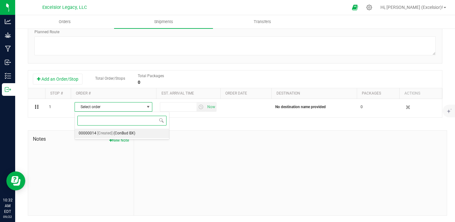
click at [104, 134] on span "[Created]" at bounding box center [104, 133] width 15 height 8
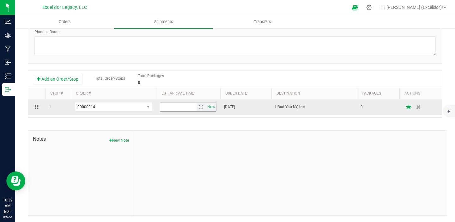
click at [200, 105] on span "select" at bounding box center [201, 106] width 5 height 5
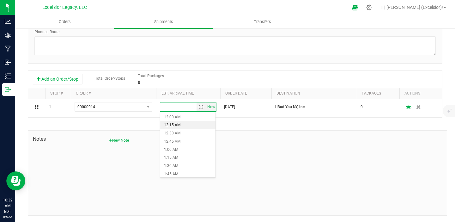
click at [187, 127] on li "12:15 AM" at bounding box center [187, 125] width 55 height 8
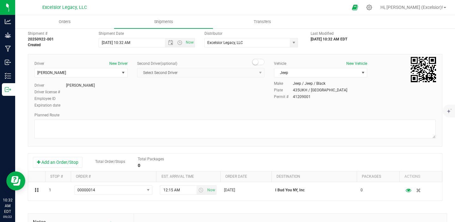
scroll to position [0, 0]
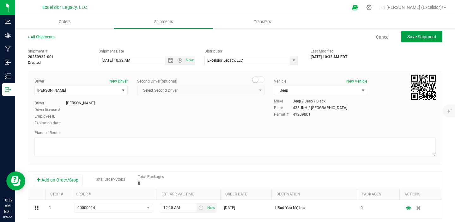
click at [415, 40] on button "Save Shipment" at bounding box center [421, 36] width 41 height 11
type input "[DATE] 2:32 PM"
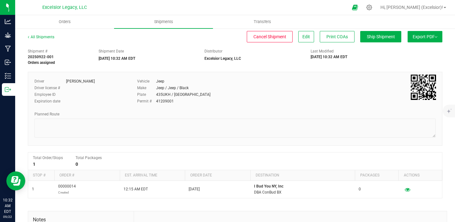
click at [416, 39] on span "Export PDF" at bounding box center [425, 36] width 25 height 5
click at [413, 51] on span "Manifest by Package ID" at bounding box center [416, 50] width 40 height 4
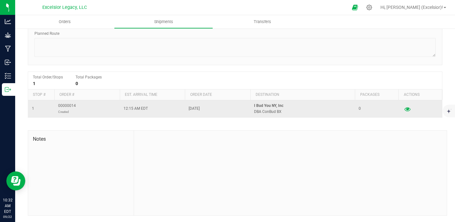
click at [409, 108] on icon "button" at bounding box center [408, 109] width 6 height 4
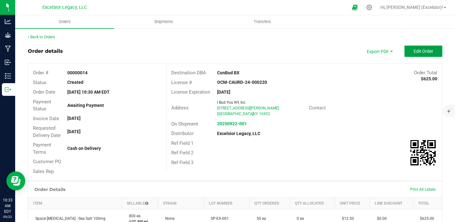
click at [416, 49] on span "Edit Order" at bounding box center [424, 51] width 20 height 5
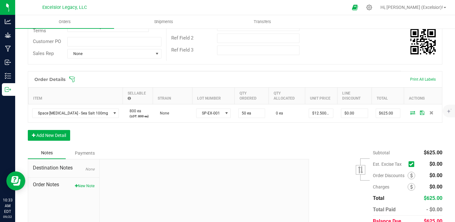
scroll to position [149, 0]
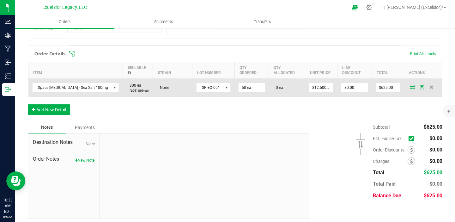
click at [414, 86] on icon at bounding box center [412, 87] width 5 height 4
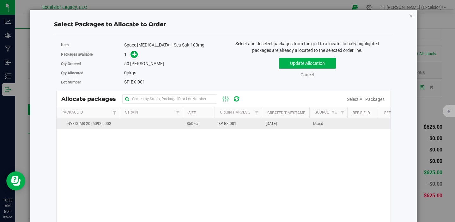
click at [120, 124] on td at bounding box center [151, 123] width 63 height 11
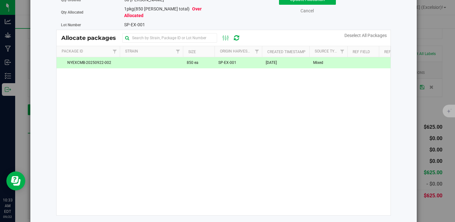
scroll to position [0, 0]
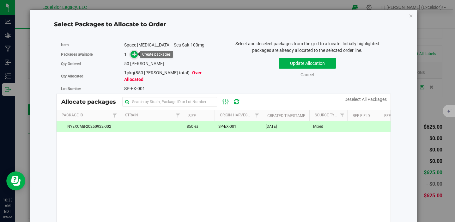
click at [133, 55] on icon at bounding box center [134, 54] width 4 height 4
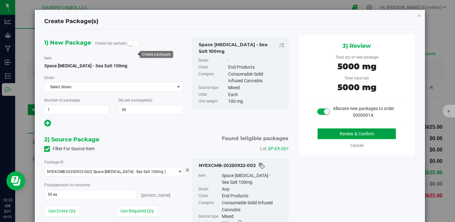
click at [344, 134] on button "Review & Confirm" at bounding box center [357, 133] width 78 height 11
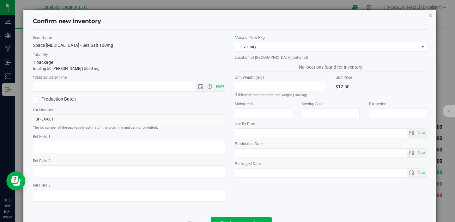
click at [218, 87] on span "Now" at bounding box center [220, 86] width 11 height 9
type input "[DATE] 10:33 AM"
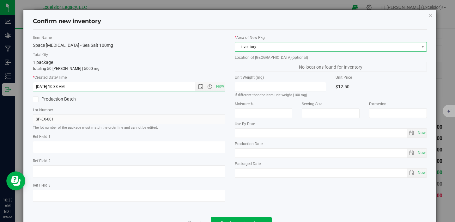
click at [276, 48] on span "Inventory" at bounding box center [327, 46] width 184 height 9
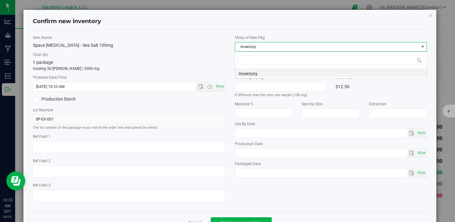
scroll to position [9, 192]
click at [276, 48] on span "Inventory" at bounding box center [327, 46] width 184 height 9
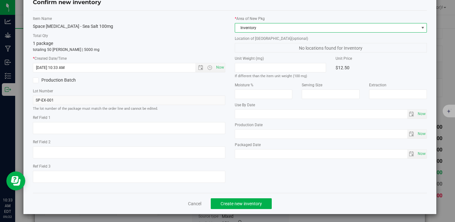
scroll to position [21, 0]
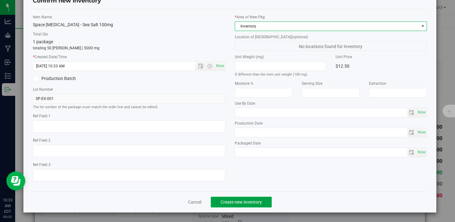
click at [234, 201] on span "Create new inventory" at bounding box center [241, 201] width 41 height 5
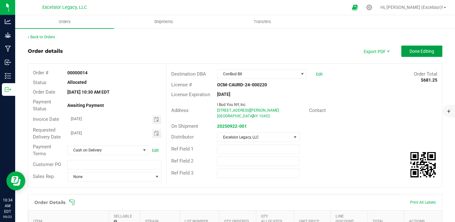
click at [420, 52] on span "Done Editing" at bounding box center [422, 51] width 25 height 5
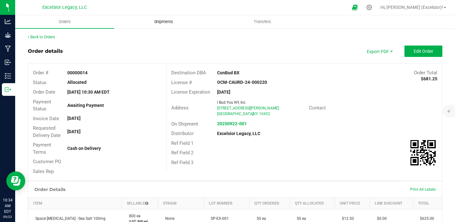
click at [154, 19] on span "Shipments" at bounding box center [164, 22] width 36 height 6
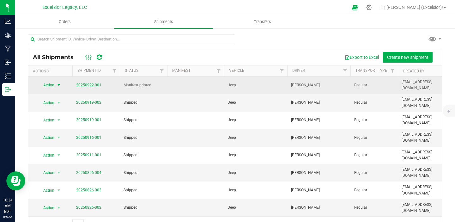
click at [48, 84] on span "Action" at bounding box center [46, 85] width 17 height 9
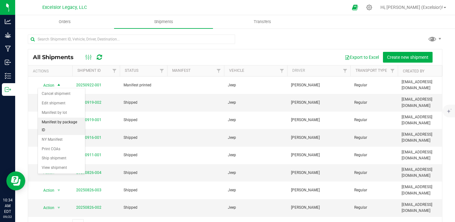
click at [53, 123] on li "Manifest by package ID" at bounding box center [61, 126] width 47 height 17
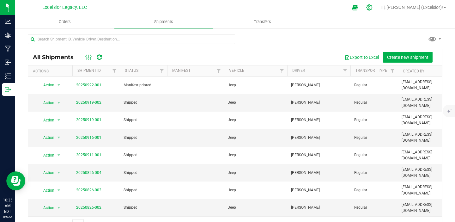
click at [373, 7] on icon at bounding box center [369, 7] width 7 height 7
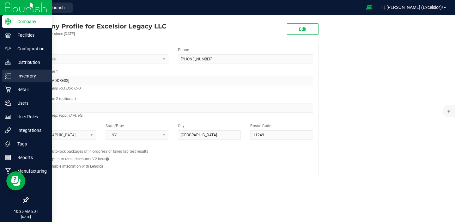
click at [25, 78] on p "Inventory" at bounding box center [30, 76] width 38 height 8
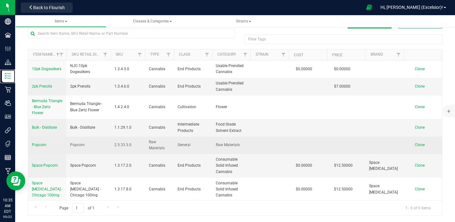
scroll to position [29, 0]
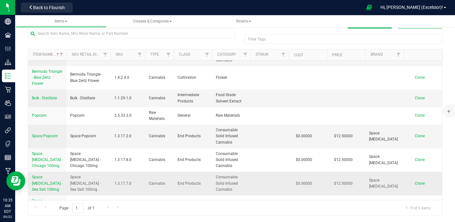
click at [47, 174] on link "Space [MEDICAL_DATA] - Sea Salt 100mg" at bounding box center [47, 183] width 31 height 18
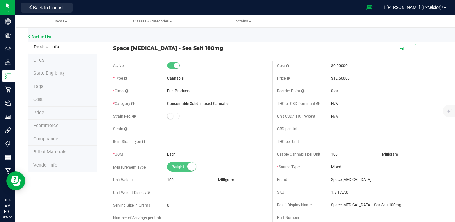
click at [43, 13] on div "Back to Flourish" at bounding box center [46, 7] width 57 height 12
click at [44, 11] on button "Back to Flourish" at bounding box center [47, 8] width 52 height 10
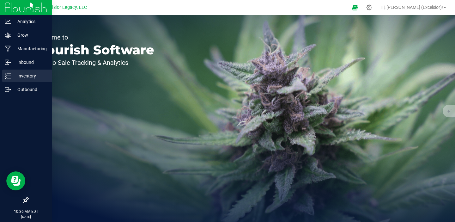
click at [16, 77] on p "Inventory" at bounding box center [30, 76] width 38 height 8
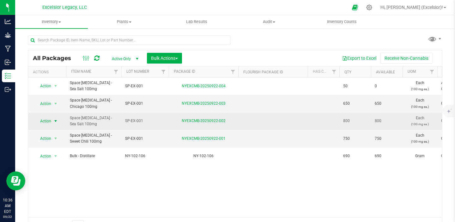
click at [38, 122] on span "Action" at bounding box center [42, 121] width 17 height 9
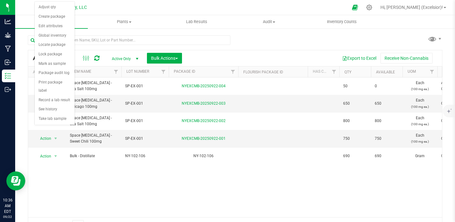
click at [169, 198] on div "Action Action Edit attributes Global inventory Locate package Package audit log…" at bounding box center [235, 147] width 414 height 140
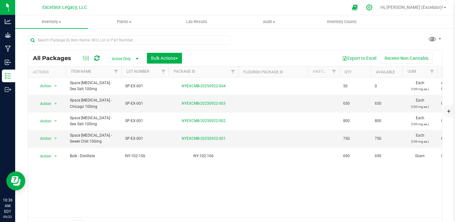
click at [372, 8] on icon at bounding box center [369, 7] width 6 height 6
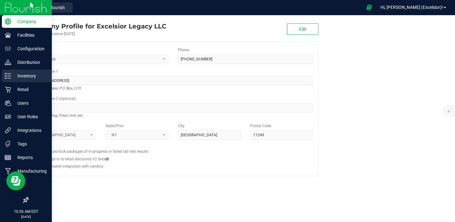
click at [28, 75] on p "Inventory" at bounding box center [30, 76] width 38 height 8
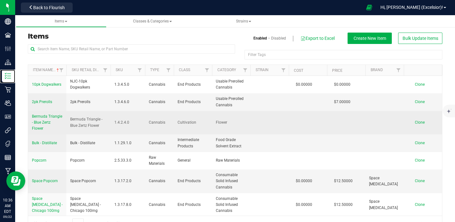
scroll to position [29, 0]
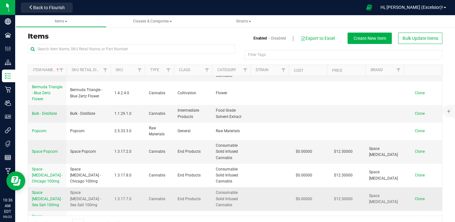
click at [40, 190] on link "Space [MEDICAL_DATA] - Sea Salt 100mg" at bounding box center [47, 199] width 31 height 18
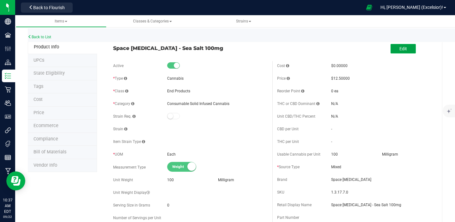
click at [403, 48] on span "Edit" at bounding box center [404, 48] width 8 height 5
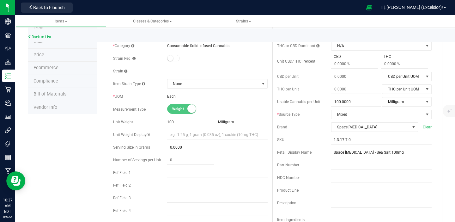
scroll to position [58, 0]
click at [185, 147] on span at bounding box center [190, 147] width 47 height 9
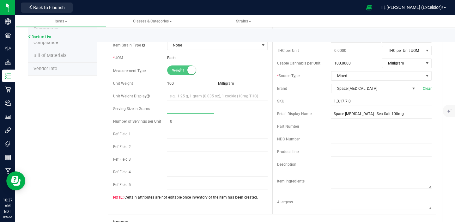
scroll to position [99, 0]
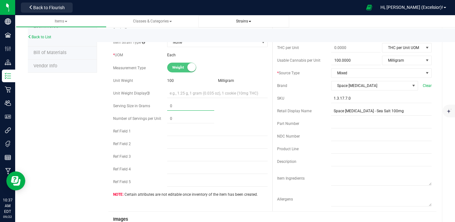
type input "0.0000"
click at [180, 105] on span at bounding box center [190, 105] width 47 height 9
type input "0"
type input "10"
type input "10.0000"
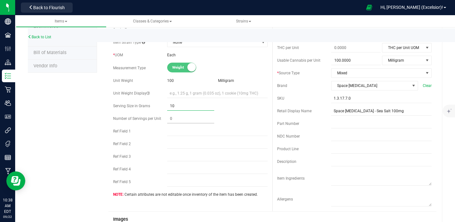
click at [181, 119] on span at bounding box center [190, 118] width 47 height 9
type input "1"
type input "50"
type input "50.00"
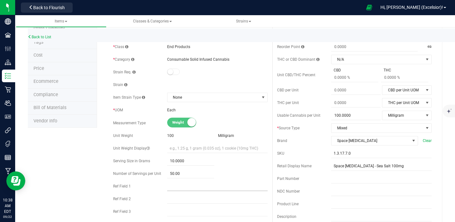
scroll to position [0, 0]
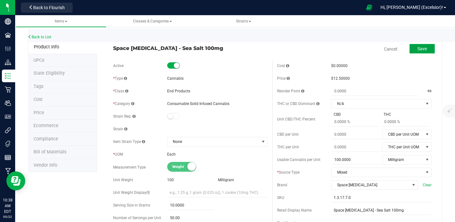
click at [420, 49] on span "Save" at bounding box center [422, 48] width 9 height 5
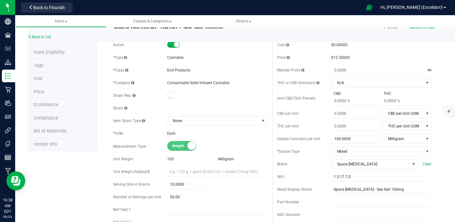
scroll to position [55, 0]
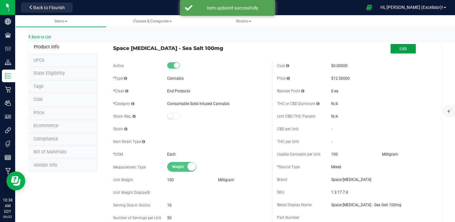
click at [409, 50] on button "Edit" at bounding box center [403, 48] width 25 height 9
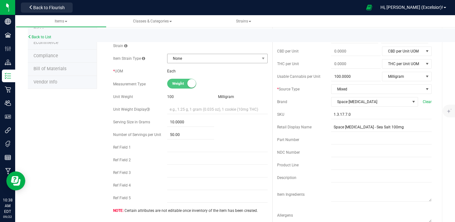
scroll to position [92, 0]
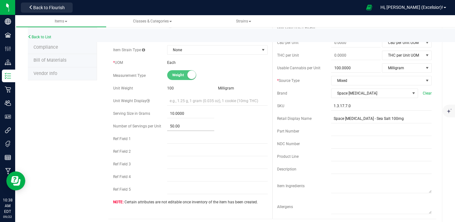
click at [172, 127] on span "50.00 50" at bounding box center [190, 126] width 47 height 9
click at [172, 127] on input "50" at bounding box center [190, 126] width 47 height 9
type input "20"
type input "20.00"
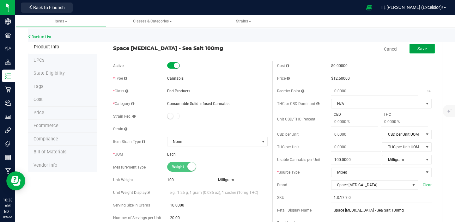
click at [425, 50] on span "Save" at bounding box center [422, 48] width 9 height 5
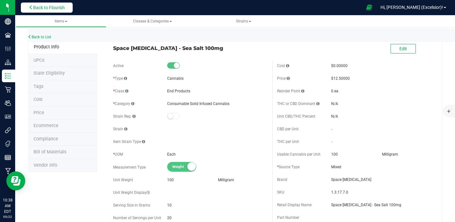
click at [45, 7] on span "Back to Flourish" at bounding box center [49, 7] width 32 height 5
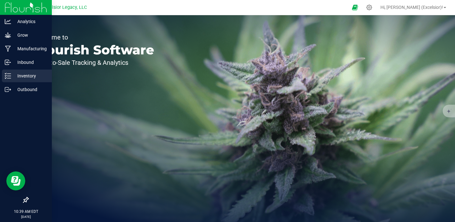
click at [21, 76] on p "Inventory" at bounding box center [30, 76] width 38 height 8
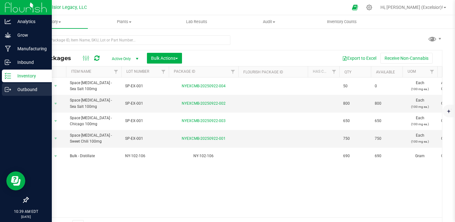
click at [19, 92] on p "Outbound" at bounding box center [30, 90] width 38 height 8
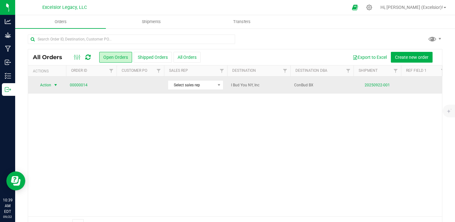
click at [48, 84] on span "Action" at bounding box center [42, 85] width 17 height 9
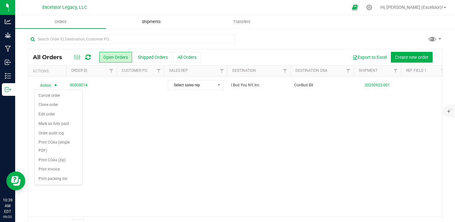
click at [143, 25] on uib-tab-heading "Shipments" at bounding box center [151, 21] width 90 height 13
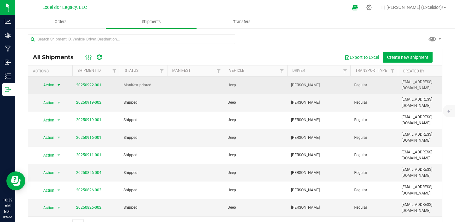
click at [53, 84] on span "Action" at bounding box center [46, 85] width 17 height 9
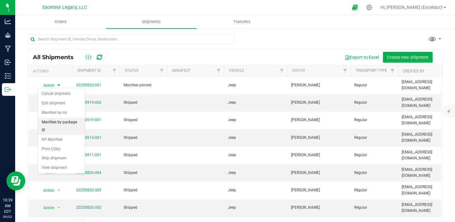
click at [52, 123] on li "Manifest by package ID" at bounding box center [61, 126] width 47 height 17
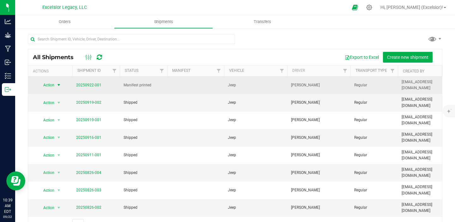
click at [49, 82] on span "Action" at bounding box center [46, 85] width 17 height 9
click at [53, 83] on span "Action" at bounding box center [46, 85] width 17 height 9
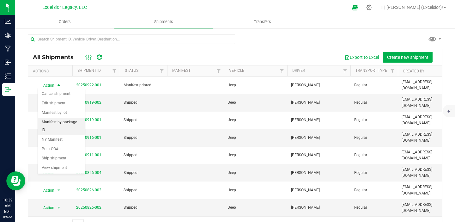
click at [61, 122] on li "Manifest by package ID" at bounding box center [61, 126] width 47 height 17
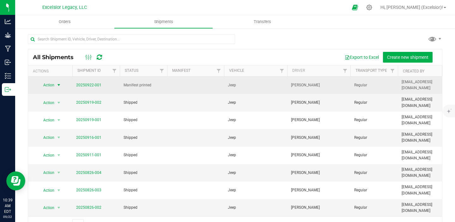
click at [53, 83] on span "Action" at bounding box center [46, 85] width 17 height 9
click at [52, 85] on span "Action" at bounding box center [46, 85] width 17 height 9
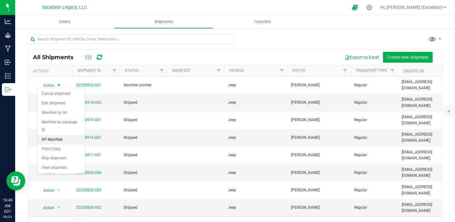
click at [57, 135] on li "NY Manifest" at bounding box center [61, 139] width 47 height 9
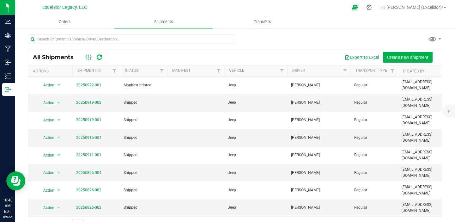
click at [276, 52] on div "Export to Excel Create new shipment" at bounding box center [273, 57] width 328 height 11
click at [67, 22] on span "Orders" at bounding box center [64, 22] width 29 height 6
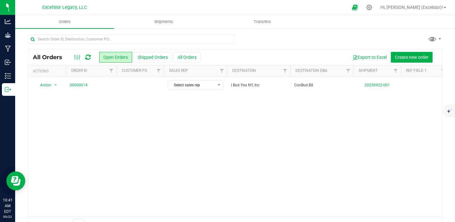
click at [287, 48] on div at bounding box center [235, 41] width 415 height 15
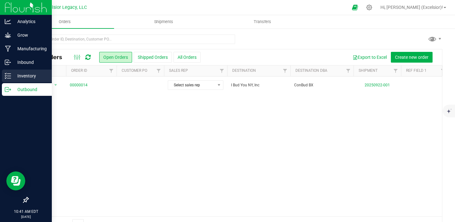
click at [22, 77] on p "Inventory" at bounding box center [30, 76] width 38 height 8
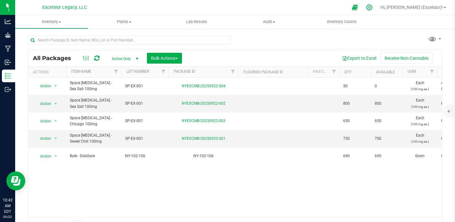
click at [374, 7] on div at bounding box center [369, 7] width 9 height 7
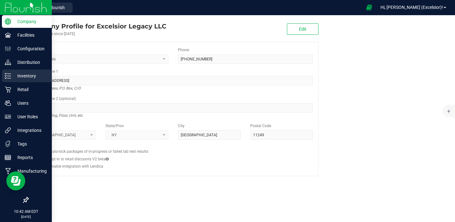
click at [25, 75] on p "Inventory" at bounding box center [30, 76] width 38 height 8
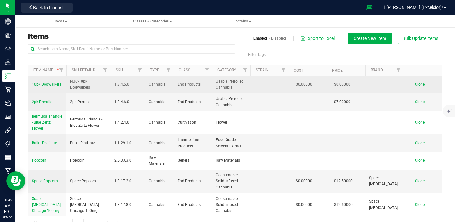
click at [50, 84] on span "10pk Dogwalkers" at bounding box center [46, 84] width 29 height 4
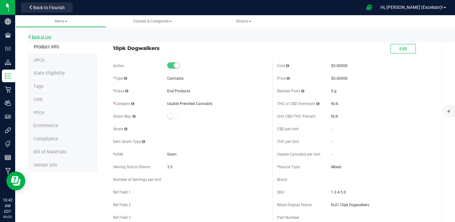
click at [45, 37] on link "Back to List" at bounding box center [39, 37] width 23 height 4
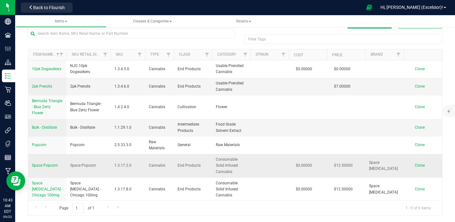
scroll to position [29, 0]
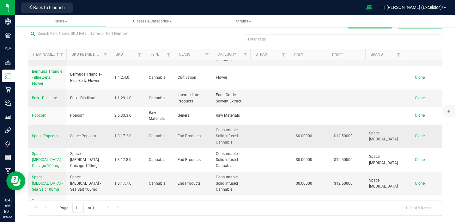
click at [39, 134] on span "Space Popcorn" at bounding box center [45, 136] width 26 height 4
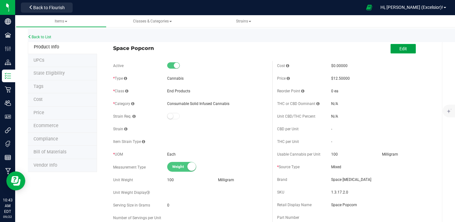
click at [403, 47] on span "Edit" at bounding box center [404, 48] width 8 height 5
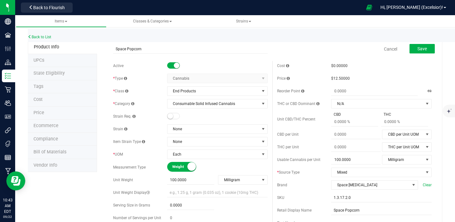
click at [176, 64] on small at bounding box center [177, 66] width 6 height 6
click at [424, 49] on span "Save" at bounding box center [422, 48] width 9 height 5
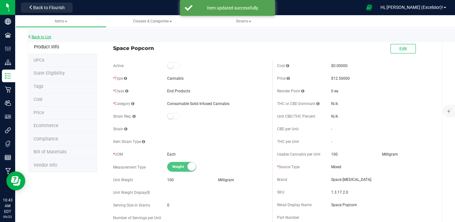
click at [43, 36] on link "Back to List" at bounding box center [39, 37] width 23 height 4
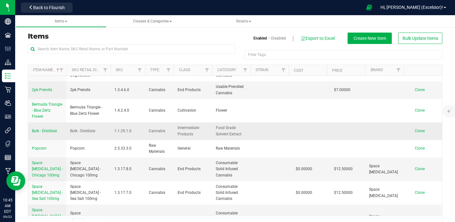
scroll to position [15, 0]
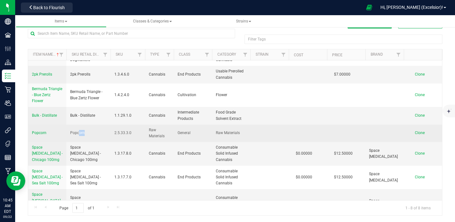
drag, startPoint x: 95, startPoint y: 136, endPoint x: 81, endPoint y: 132, distance: 14.9
click at [81, 132] on td "Popcorn" at bounding box center [88, 133] width 44 height 17
click at [81, 132] on span "Popcorn" at bounding box center [77, 133] width 15 height 6
click at [35, 134] on span "Popcorn" at bounding box center [39, 133] width 15 height 4
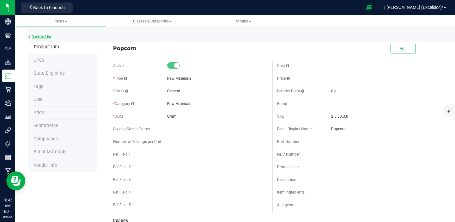
click at [42, 36] on link "Back to List" at bounding box center [39, 37] width 23 height 4
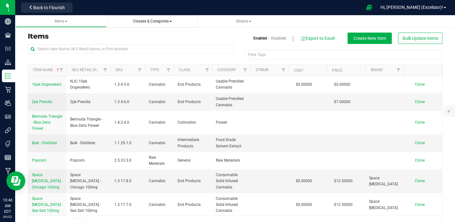
click at [157, 23] on span "Classes & Categories" at bounding box center [152, 21] width 39 height 4
click at [78, 18] on link "Items" at bounding box center [61, 21] width 91 height 12
click at [210, 39] on h3 "Items" at bounding box center [129, 37] width 203 height 8
click at [238, 25] on link "Strains" at bounding box center [244, 21] width 91 height 12
click at [207, 34] on h3 "Items" at bounding box center [129, 37] width 203 height 8
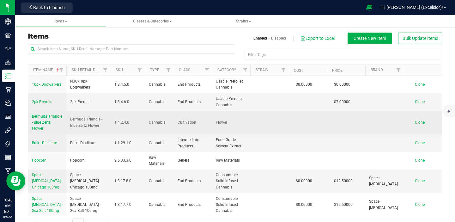
drag, startPoint x: 203, startPoint y: 64, endPoint x: 202, endPoint y: 130, distance: 65.1
click at [202, 130] on div "Item Name Sku Retail Display Name SKU Type Class Category Strain Cost Price Bra…" at bounding box center [235, 147] width 415 height 167
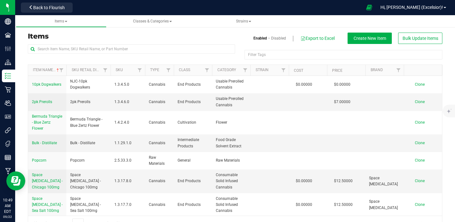
click at [218, 36] on h3 "Items" at bounding box center [129, 37] width 203 height 8
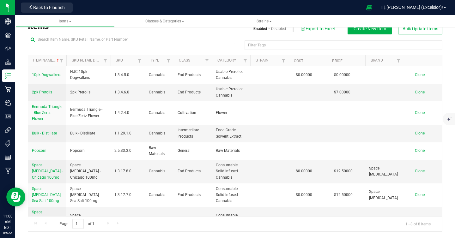
scroll to position [9, 0]
click at [206, 51] on div "Filter Tags Filter Tags" at bounding box center [235, 45] width 415 height 20
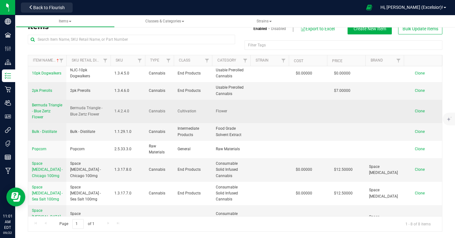
scroll to position [0, 0]
